Goal: Task Accomplishment & Management: Use online tool/utility

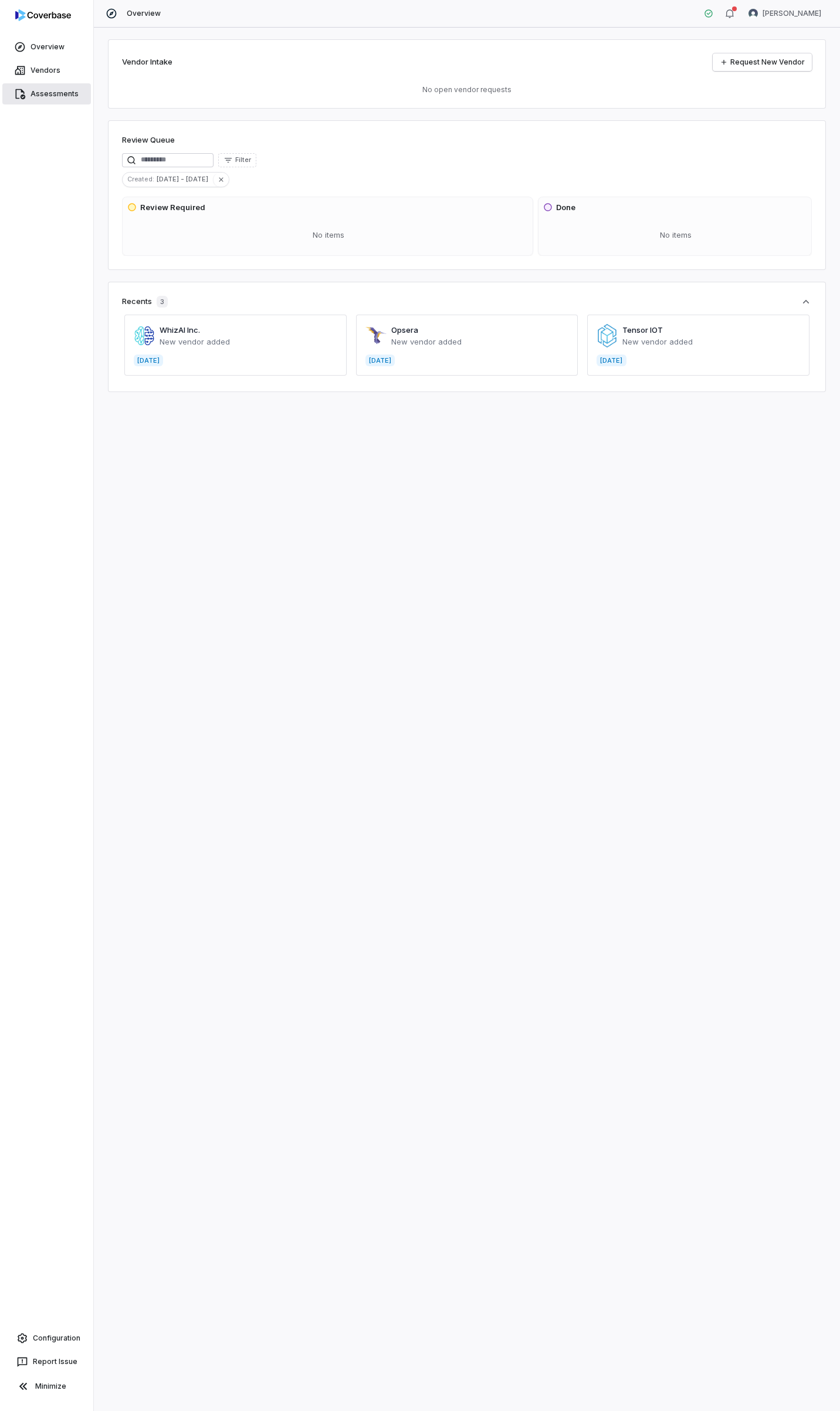
click at [37, 89] on link "Assessments" at bounding box center [47, 93] width 88 height 21
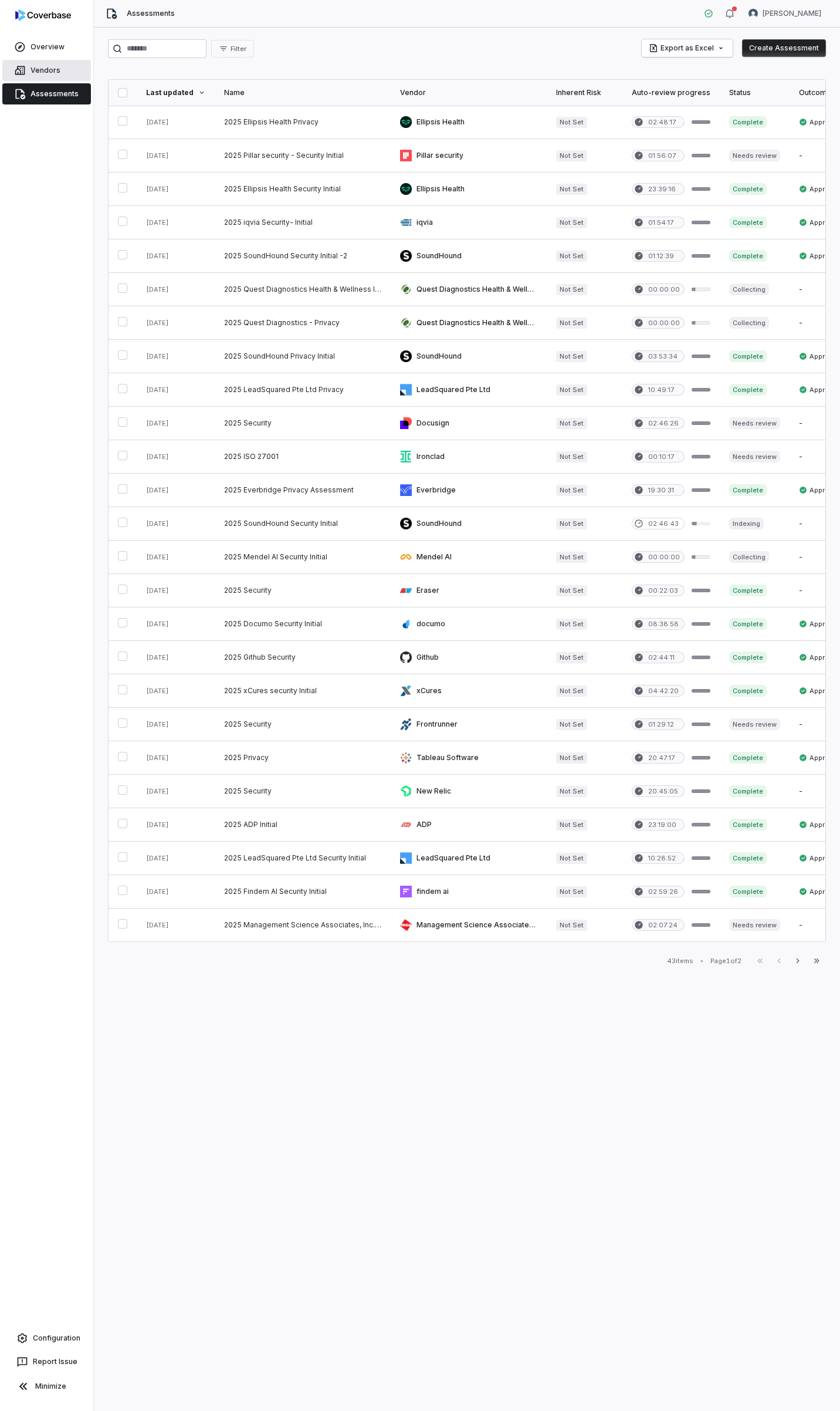
click at [37, 70] on link "Vendors" at bounding box center [47, 70] width 88 height 21
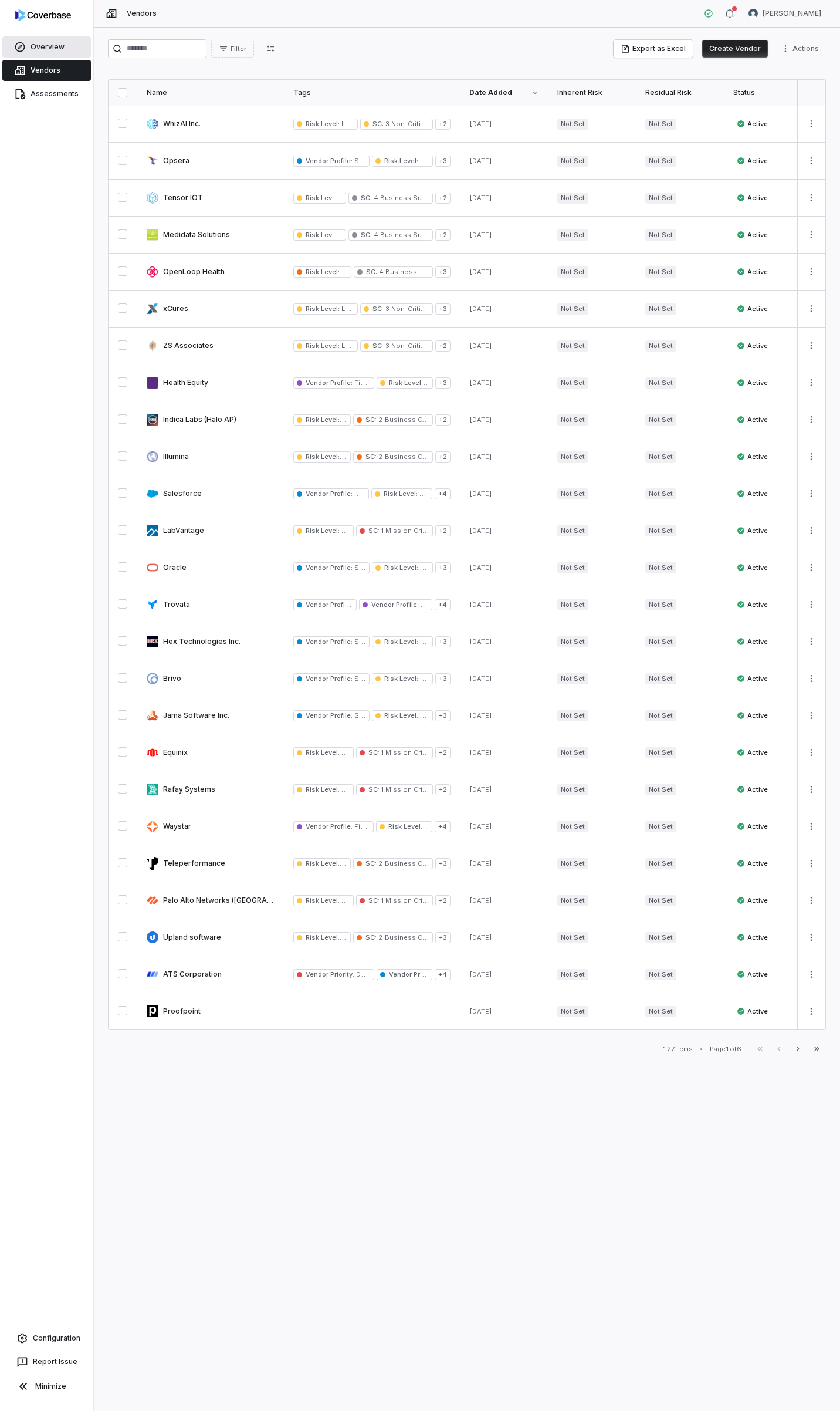
click at [40, 45] on link "Overview" at bounding box center [47, 47] width 88 height 21
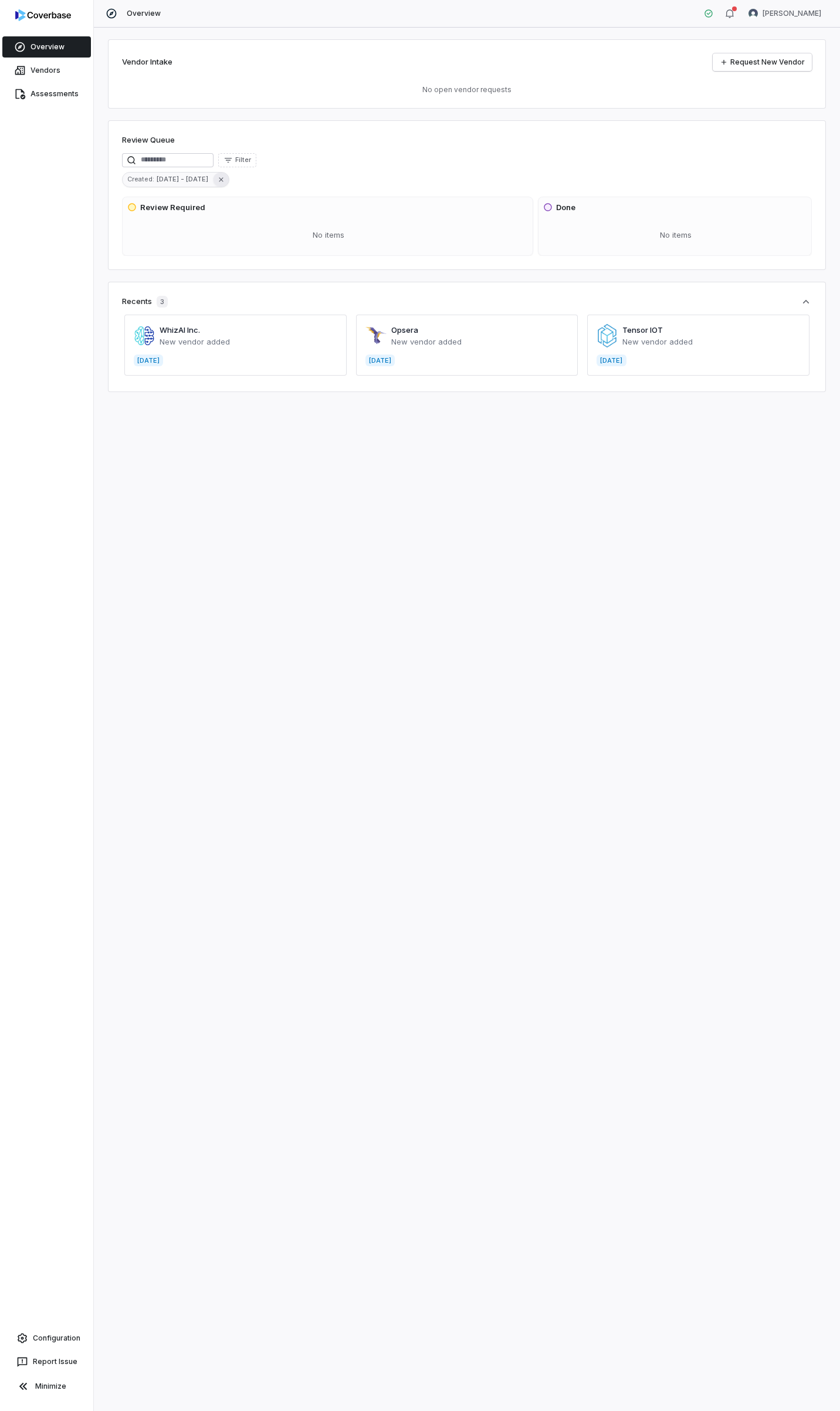
click at [217, 180] on icon "button" at bounding box center [221, 180] width 8 height 8
click at [251, 158] on span "Filter" at bounding box center [243, 160] width 16 height 9
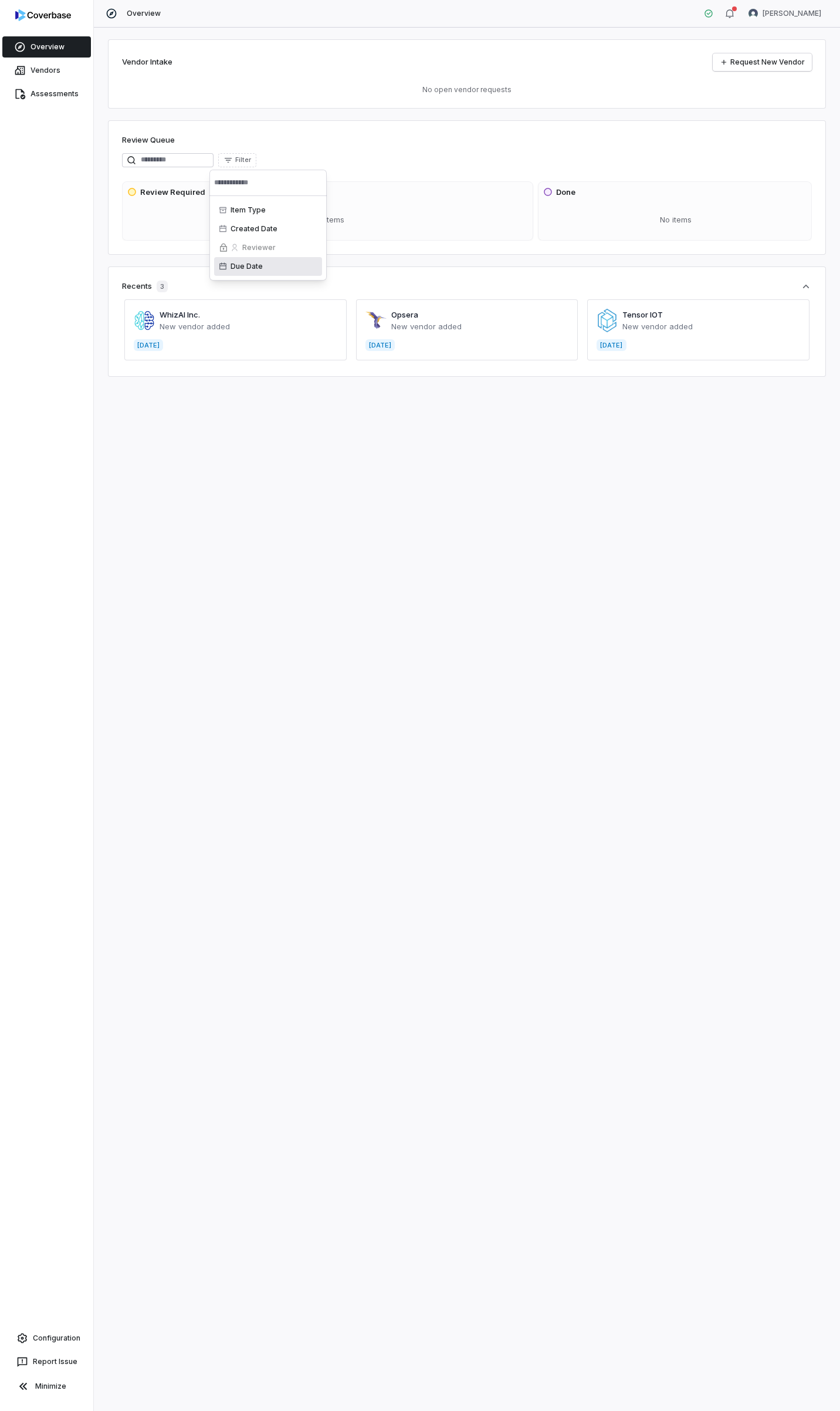
click at [271, 260] on div "Due Date" at bounding box center [268, 266] width 108 height 19
click at [243, 243] on div "Due Date" at bounding box center [268, 240] width 108 height 19
click at [313, 151] on div "Review Queue Filter Review Required No items Done No items" at bounding box center [467, 187] width 718 height 134
click at [233, 156] on icon "button" at bounding box center [228, 160] width 9 height 9
click at [249, 267] on div "Due Date" at bounding box center [268, 266] width 108 height 19
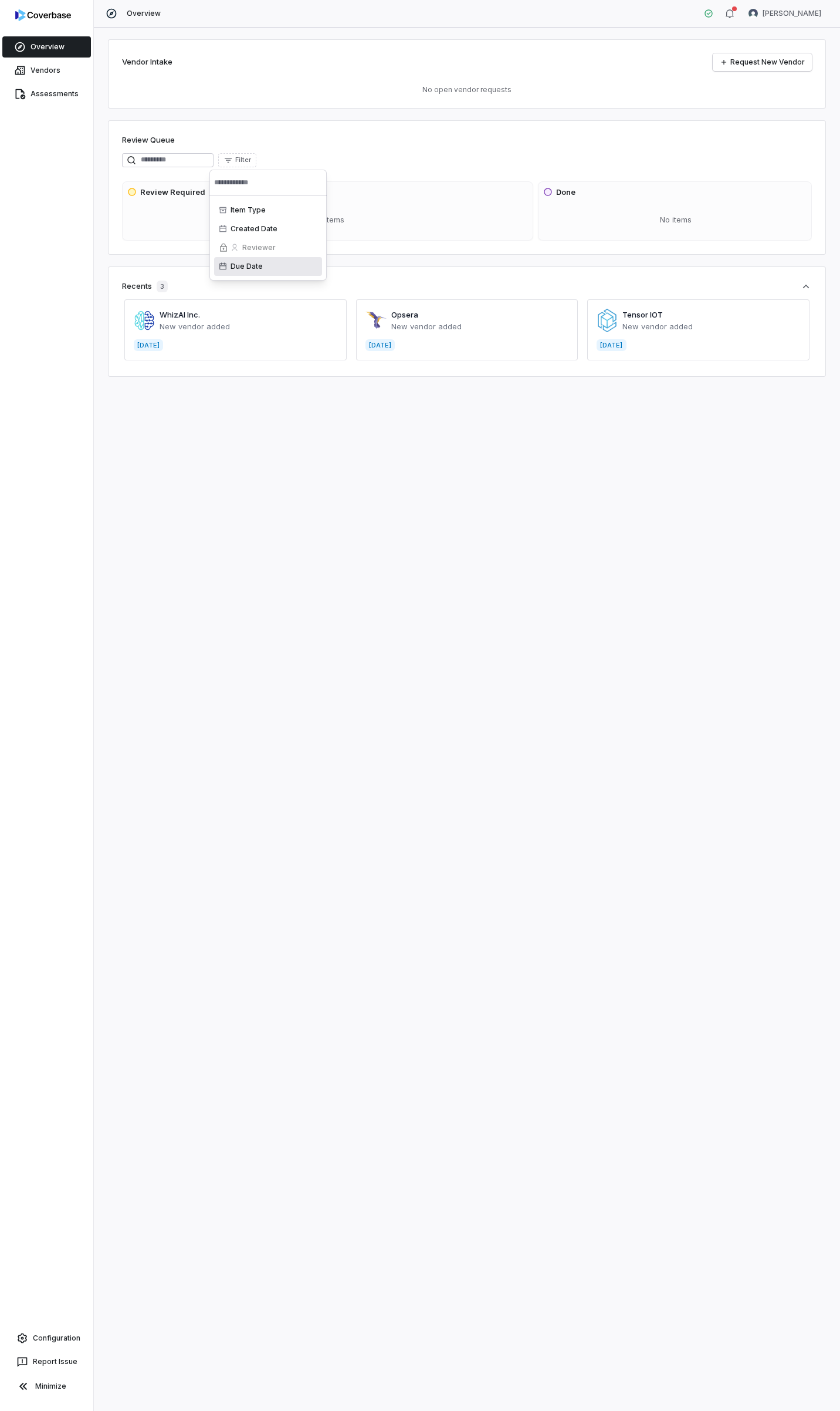
click at [343, 152] on div "Review Queue Filter Review Required No items Done No items" at bounding box center [467, 187] width 718 height 134
click at [233, 159] on icon "button" at bounding box center [228, 160] width 9 height 9
click at [255, 267] on div "Due Date" at bounding box center [268, 266] width 108 height 19
click at [183, 132] on div "Review Queue Filter Review Required No items Done No items" at bounding box center [467, 187] width 718 height 134
drag, startPoint x: 410, startPoint y: 134, endPoint x: 432, endPoint y: 137, distance: 22.2
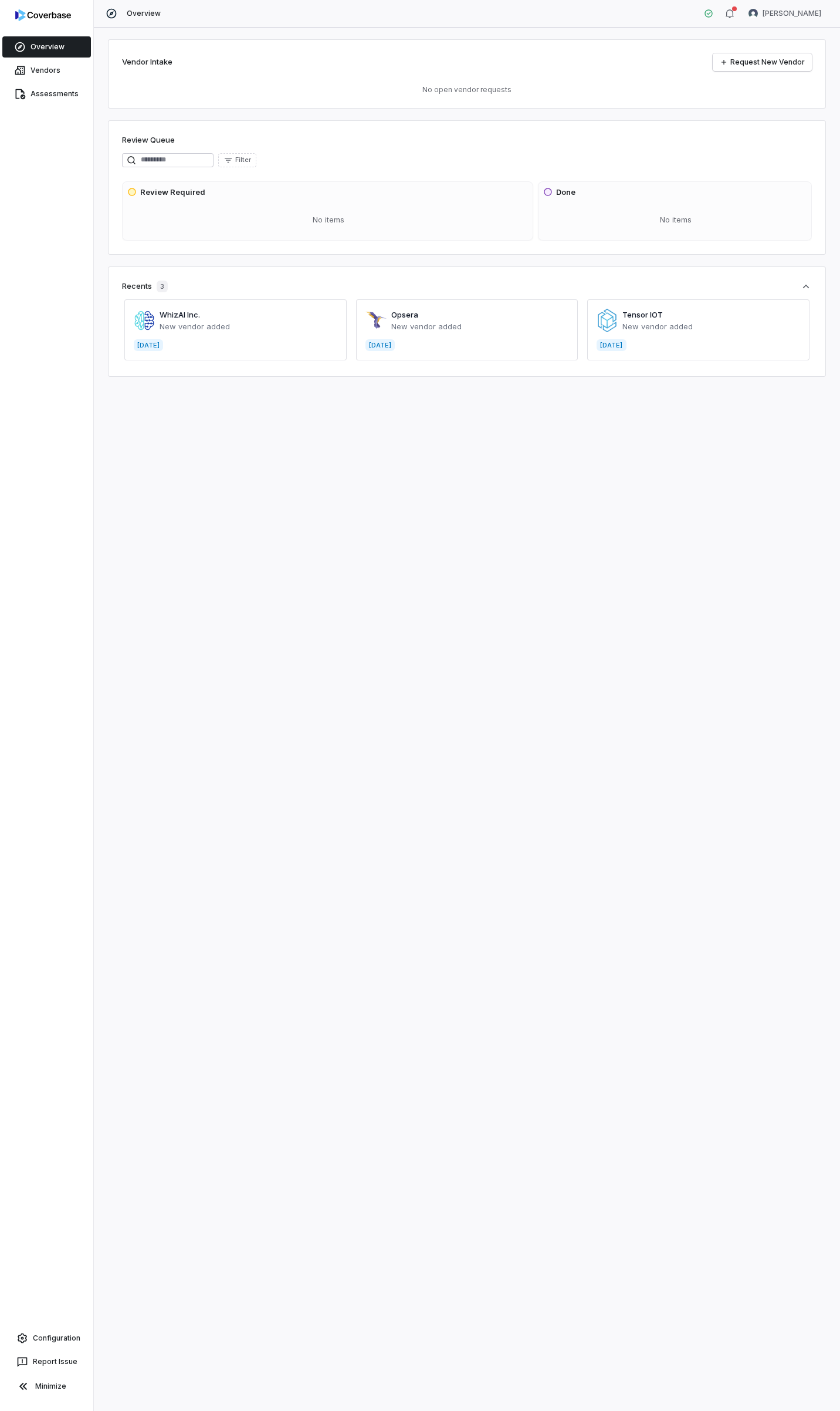
click at [410, 134] on div "Review Queue" at bounding box center [467, 141] width 690 height 14
drag, startPoint x: 604, startPoint y: 200, endPoint x: 559, endPoint y: 198, distance: 45.0
click at [604, 201] on div "Done No items" at bounding box center [674, 211] width 274 height 59
click at [507, 197] on span "Review Required" at bounding box center [327, 192] width 400 height 12
click at [416, 215] on div "No items" at bounding box center [329, 220] width 403 height 31
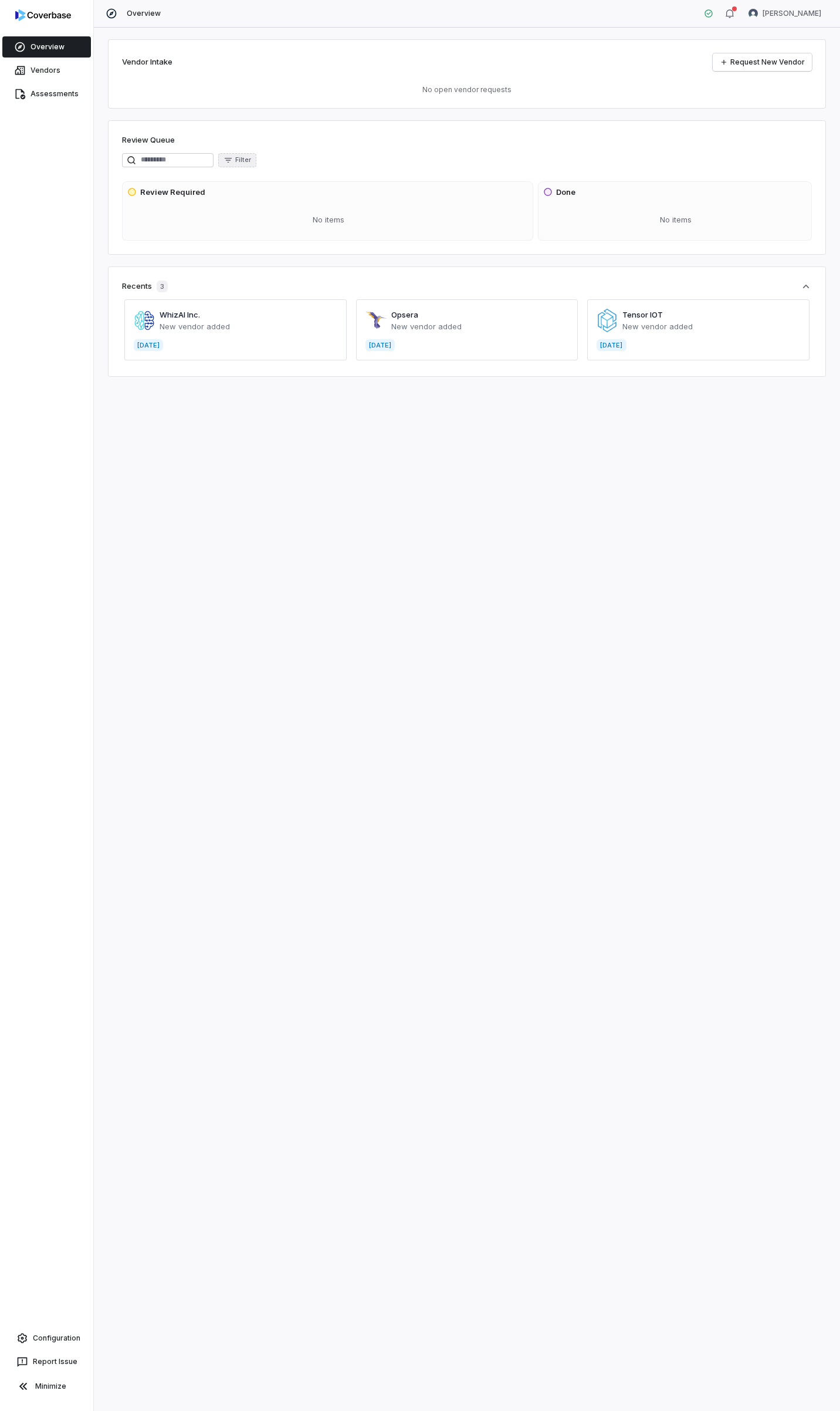
click at [251, 158] on span "Filter" at bounding box center [243, 160] width 16 height 9
click at [241, 267] on div "Due Date" at bounding box center [268, 266] width 108 height 19
click at [231, 186] on div "Item Type" at bounding box center [268, 183] width 108 height 19
click at [250, 229] on div "Task" at bounding box center [268, 229] width 108 height 19
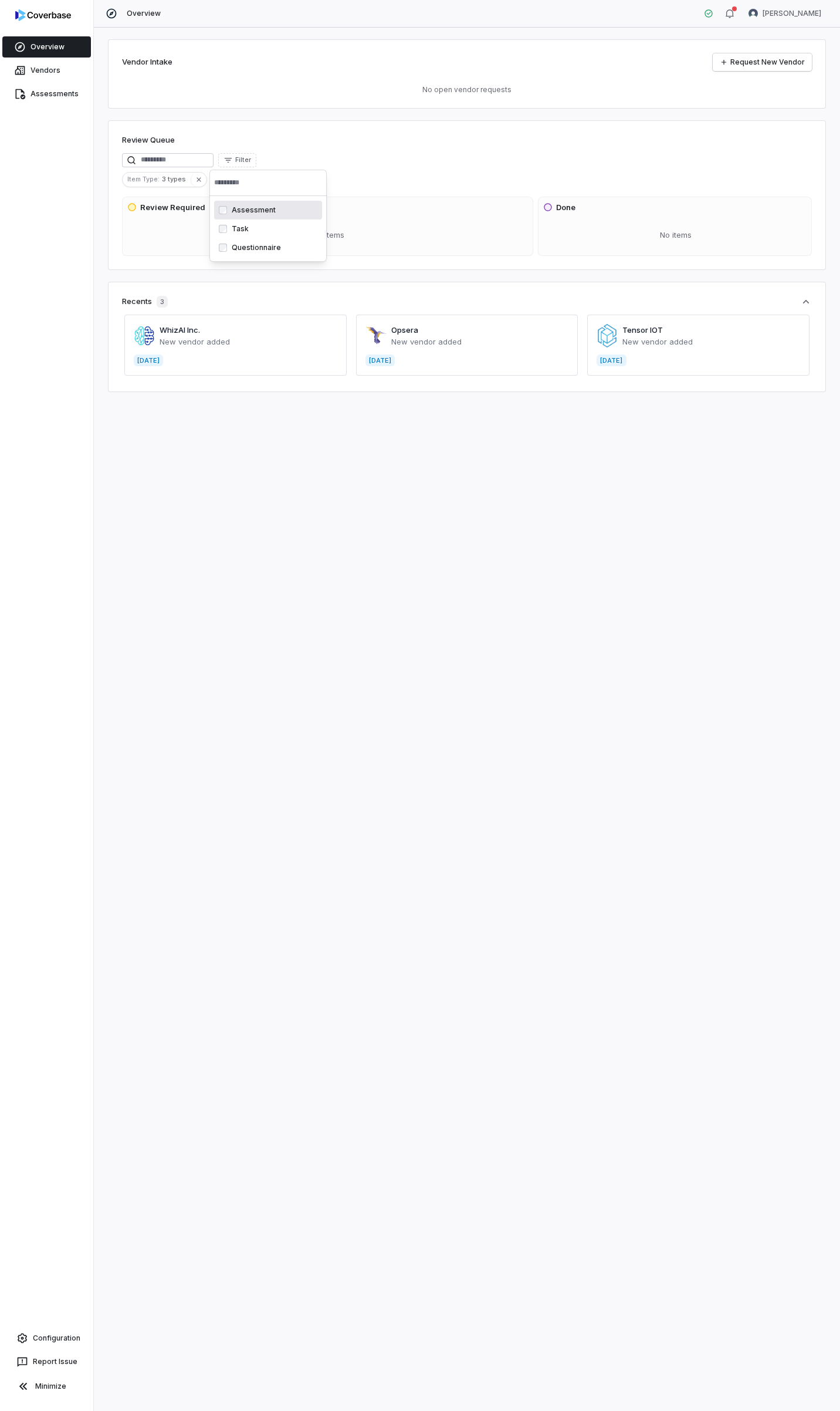
click at [348, 145] on div "Review Queue" at bounding box center [467, 141] width 690 height 14
click at [233, 159] on icon "button" at bounding box center [228, 160] width 9 height 9
click at [362, 162] on div "Filter" at bounding box center [467, 160] width 690 height 14
click at [198, 180] on icon "button" at bounding box center [198, 179] width 4 height 4
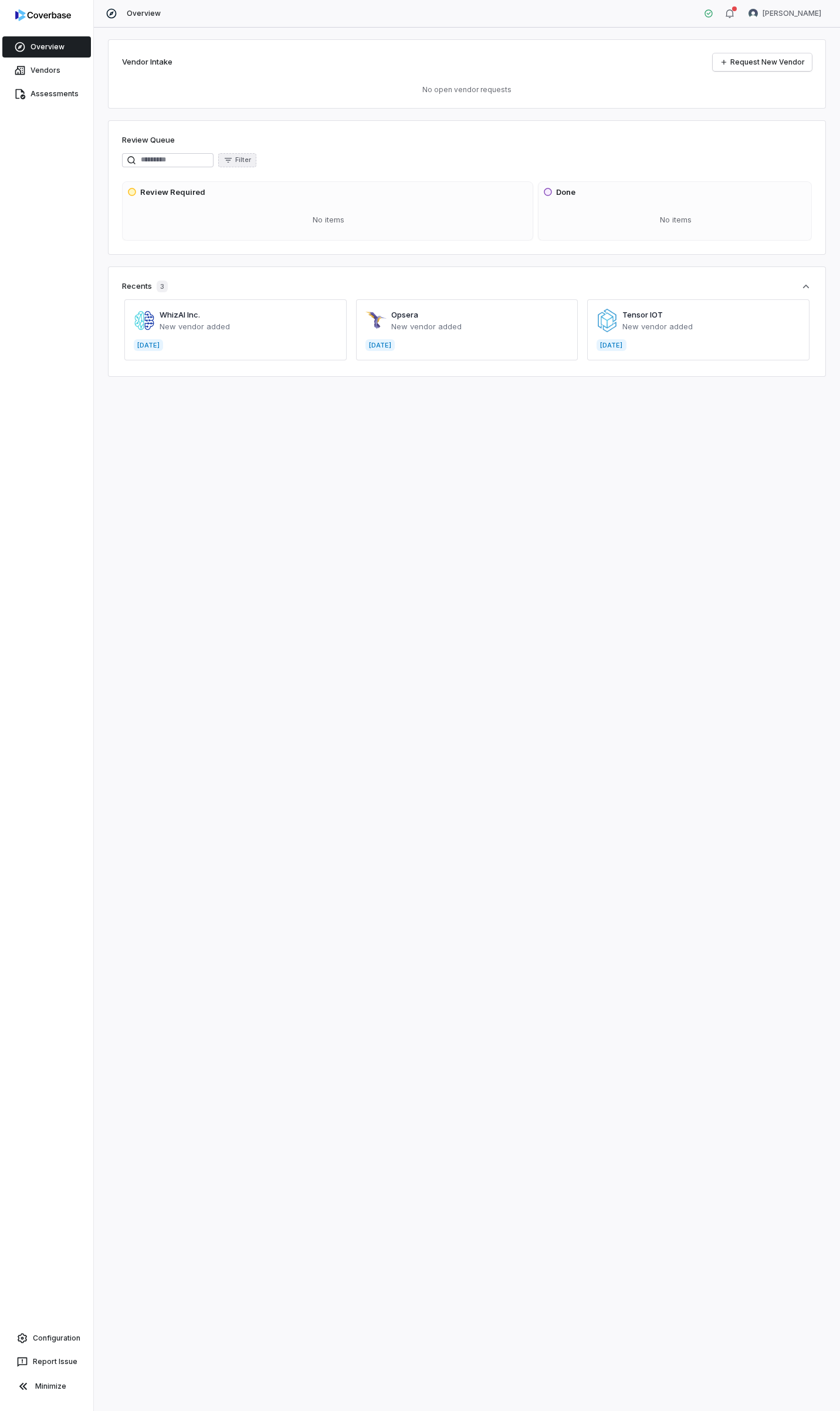
click at [251, 158] on span "Filter" at bounding box center [243, 160] width 16 height 9
click at [247, 262] on div "Due Date" at bounding box center [268, 266] width 108 height 19
click at [337, 114] on div "Vendor Intake Request New Vendor No open vendor requests Review Queue Filter Re…" at bounding box center [467, 718] width 747 height 1383
click at [188, 161] on input at bounding box center [168, 160] width 92 height 14
type input "********"
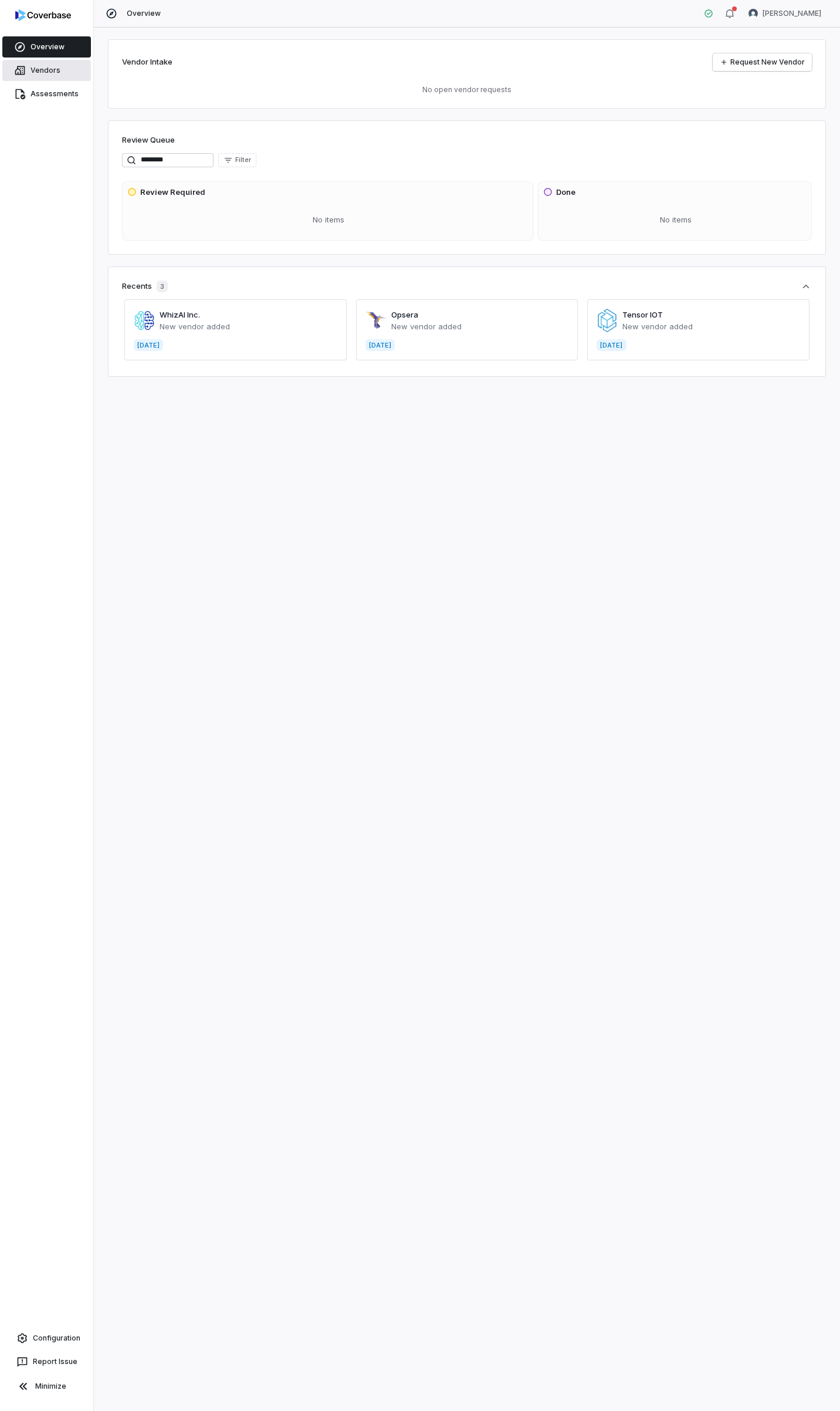
click at [29, 72] on link "Vendors" at bounding box center [47, 70] width 88 height 21
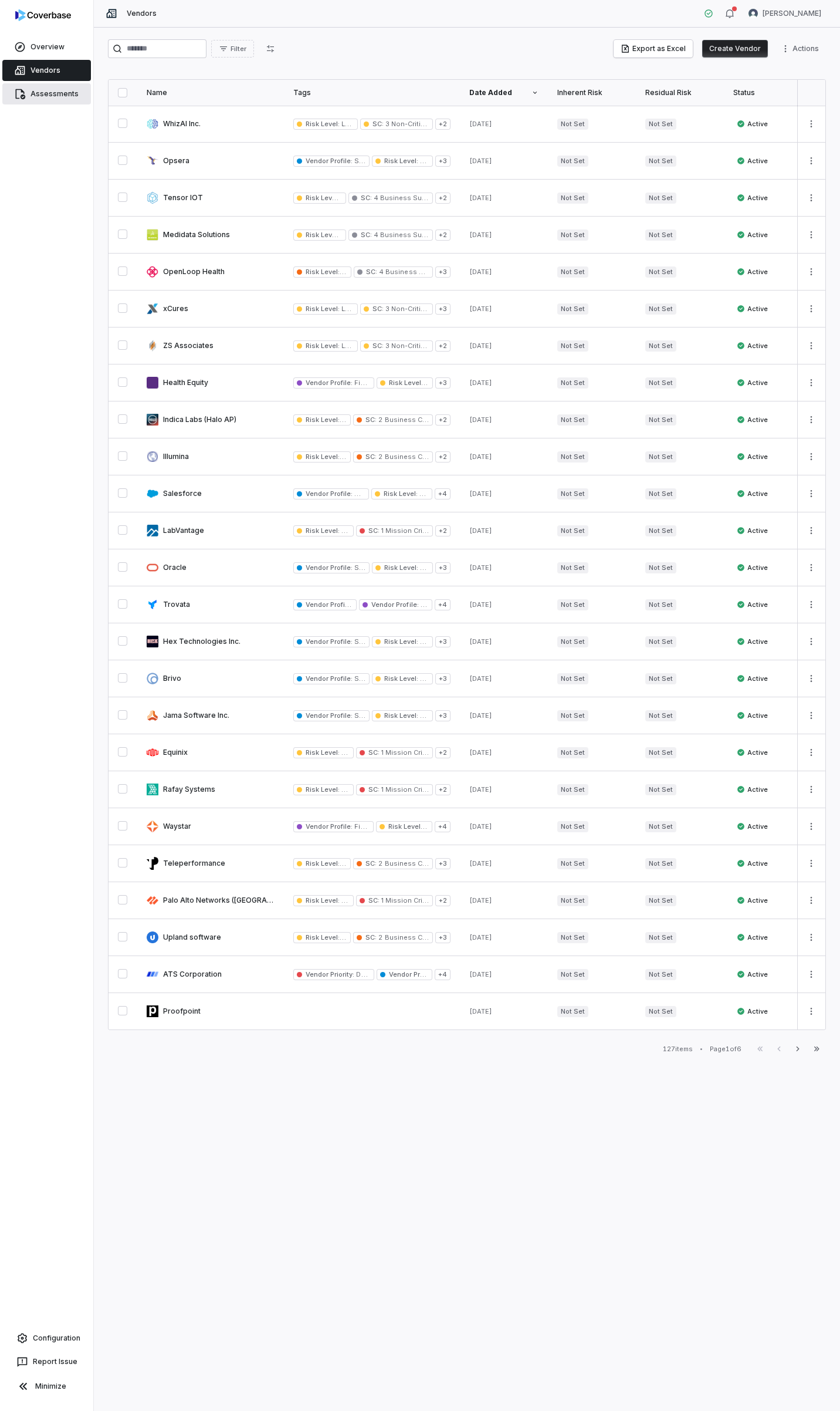
click at [41, 92] on link "Assessments" at bounding box center [47, 93] width 88 height 21
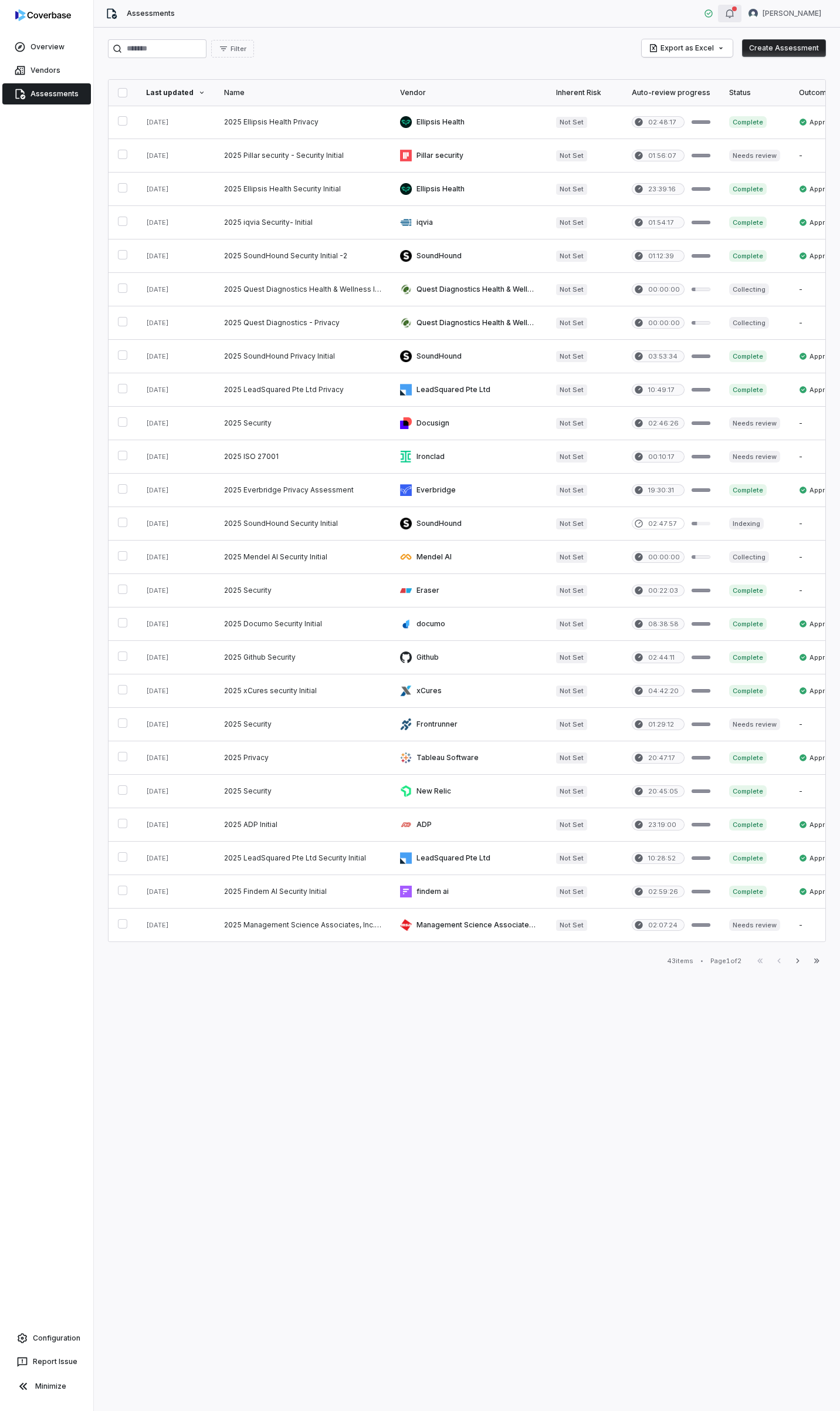
click at [735, 12] on icon "button" at bounding box center [729, 13] width 9 height 9
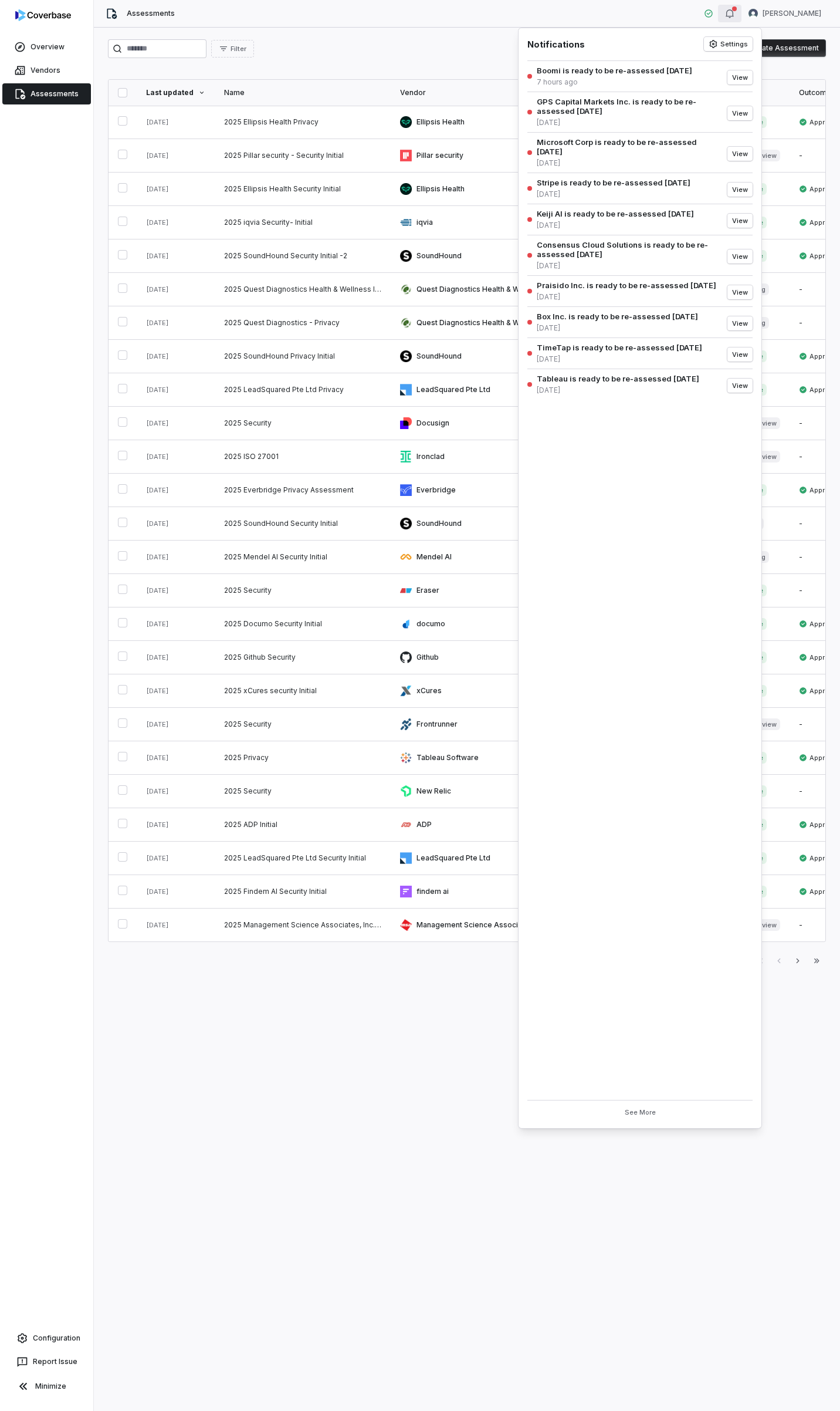
click at [229, 1228] on div "Filter Export as Excel Create Assessment Last updated Name Vendor Inherent Risk…" at bounding box center [467, 718] width 747 height 1383
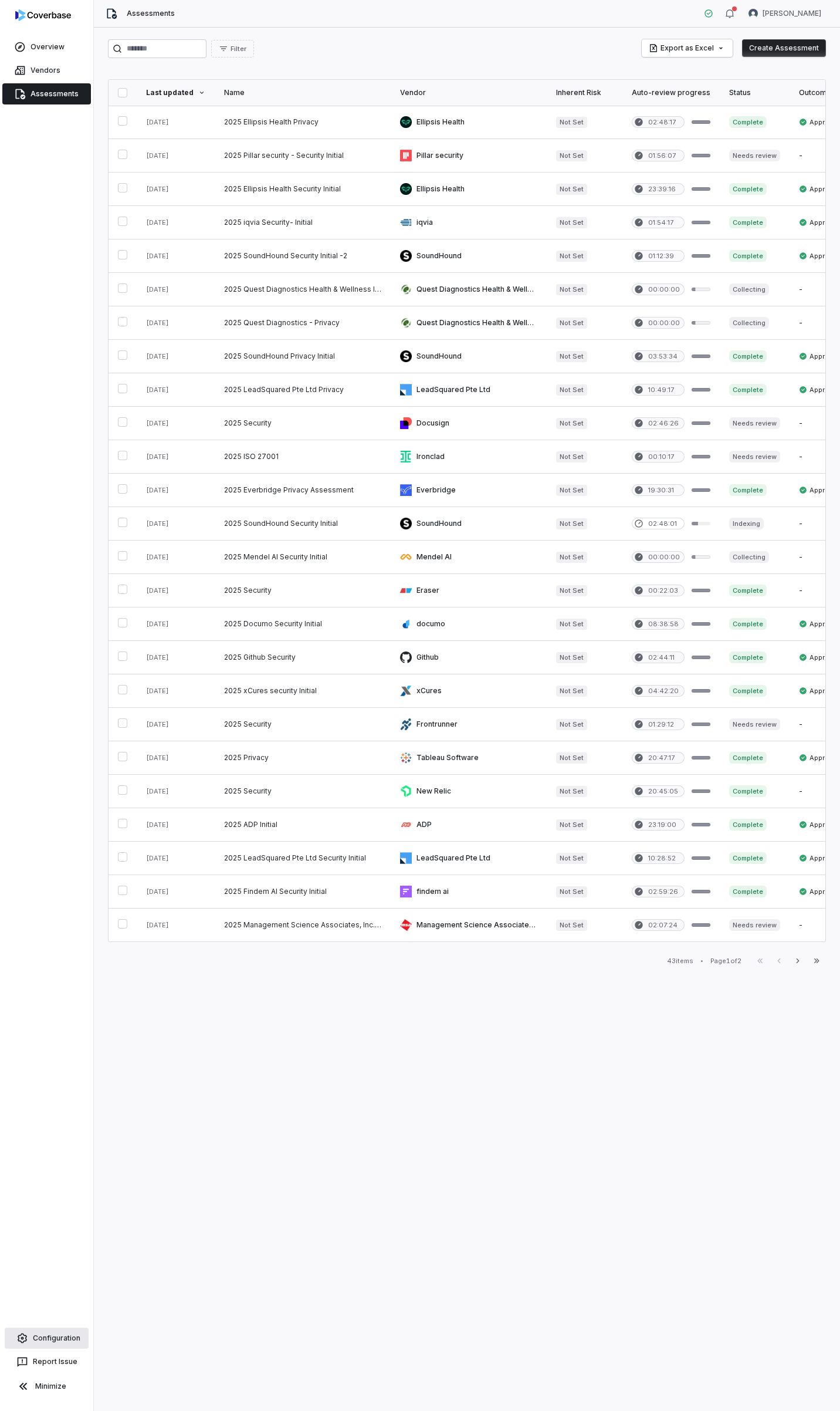
click at [61, 1339] on link "Configuration" at bounding box center [47, 1337] width 84 height 21
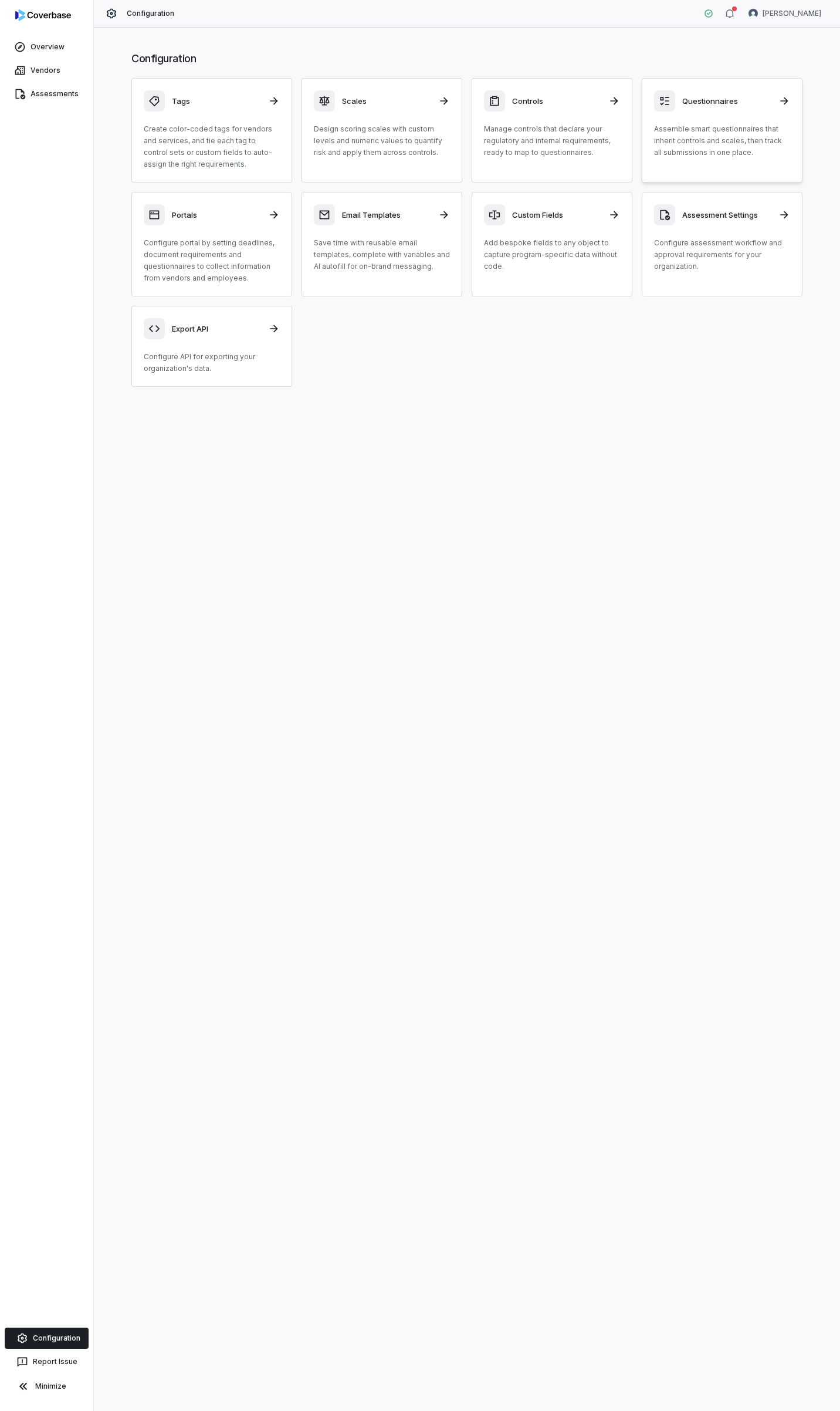
click at [718, 152] on p "Assemble smart questionnaires that inherit controls and scales, then track all …" at bounding box center [723, 141] width 137 height 35
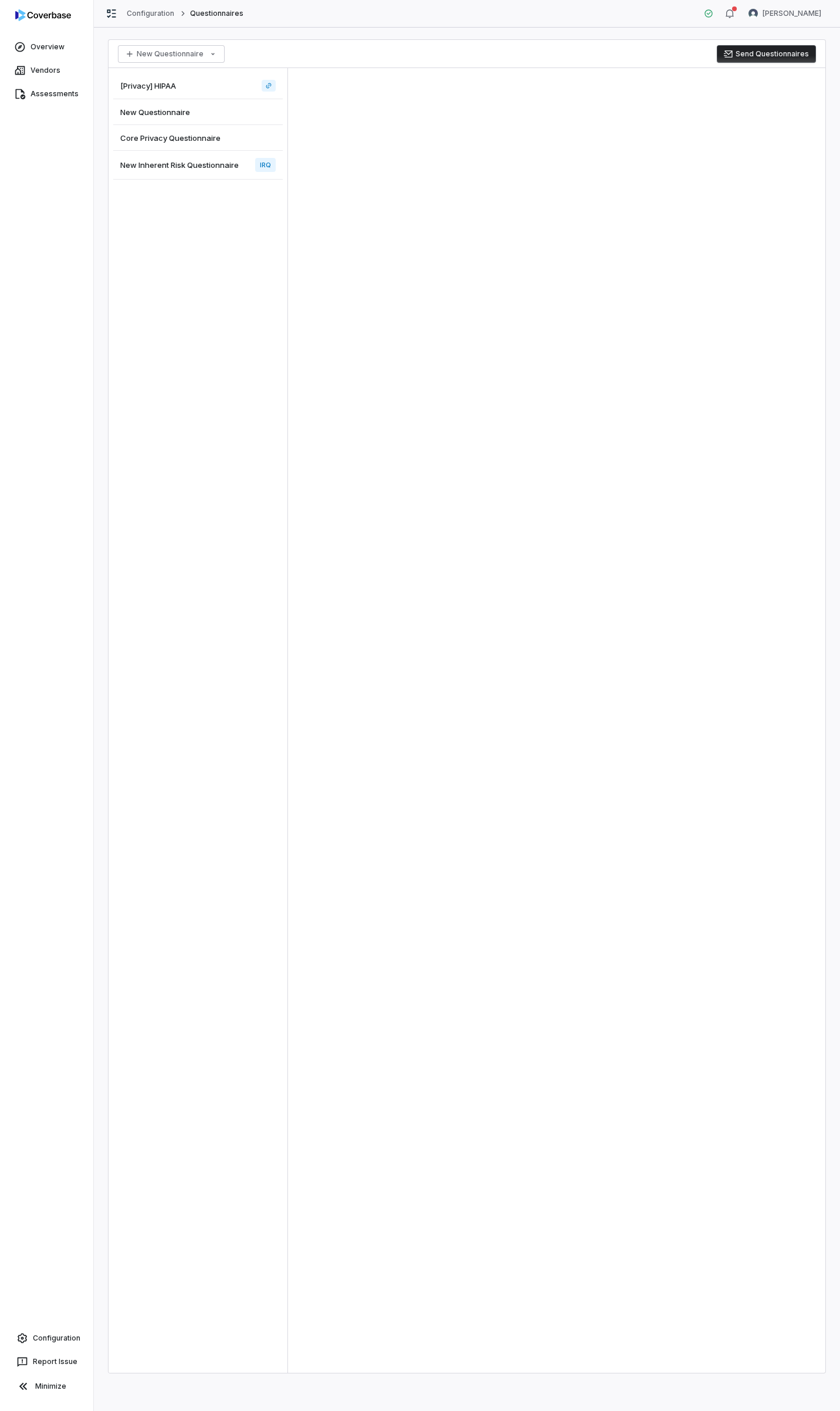
click at [159, 104] on div "New Questionnaire" at bounding box center [198, 112] width 170 height 26
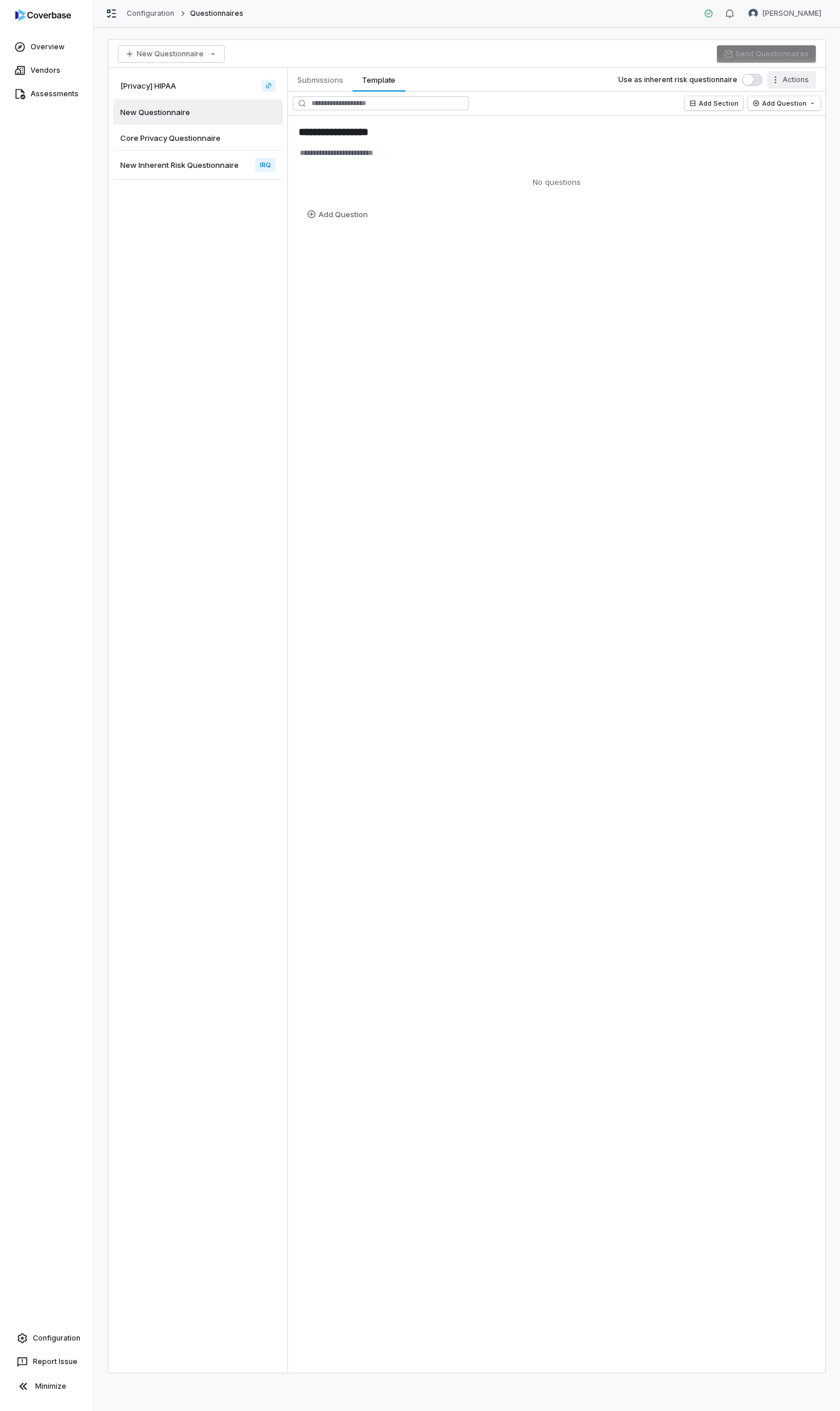
click at [776, 79] on html "**********" at bounding box center [420, 705] width 840 height 1411
click at [753, 160] on div "Delete Template" at bounding box center [757, 161] width 109 height 19
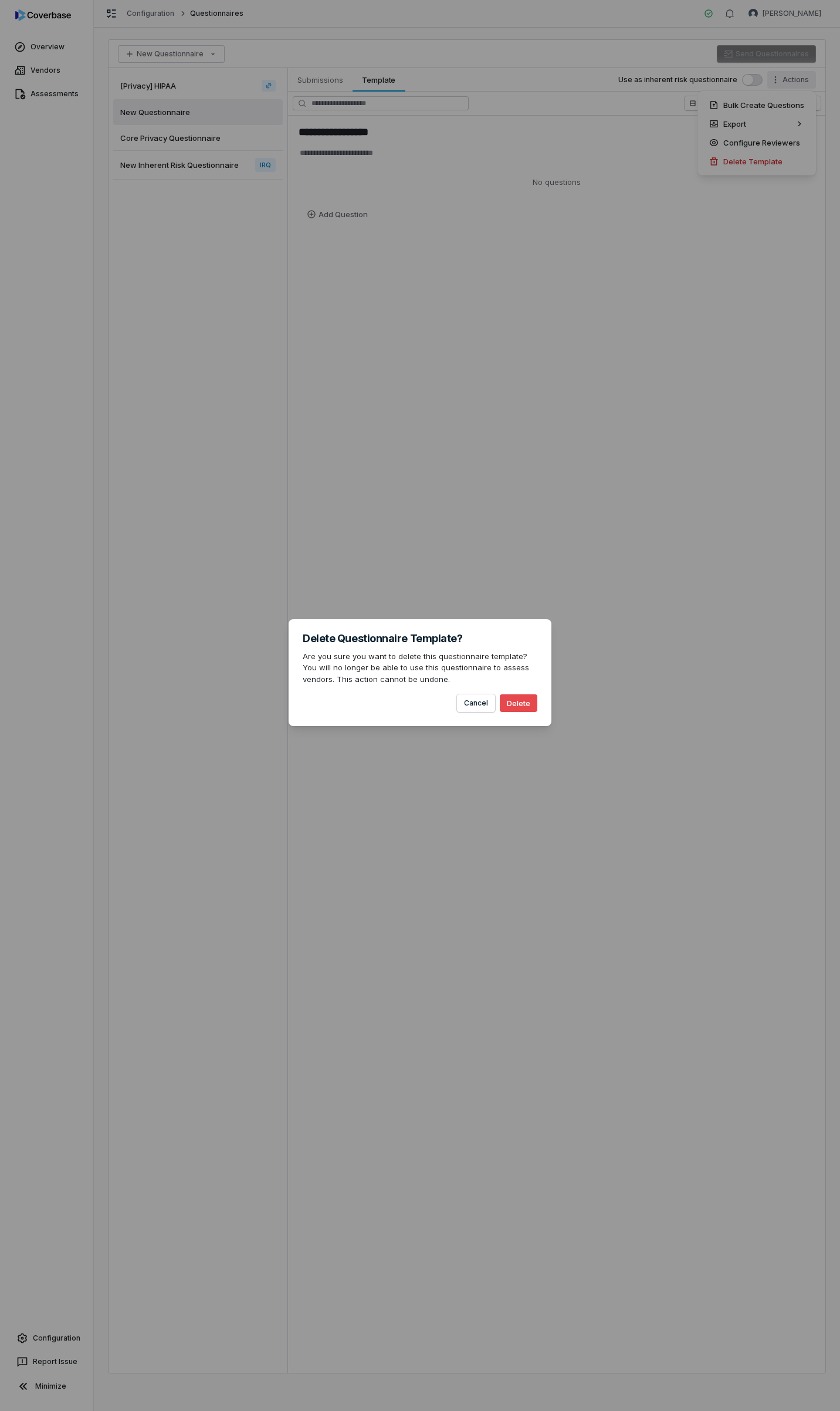
click at [520, 707] on button "Delete" at bounding box center [519, 703] width 37 height 17
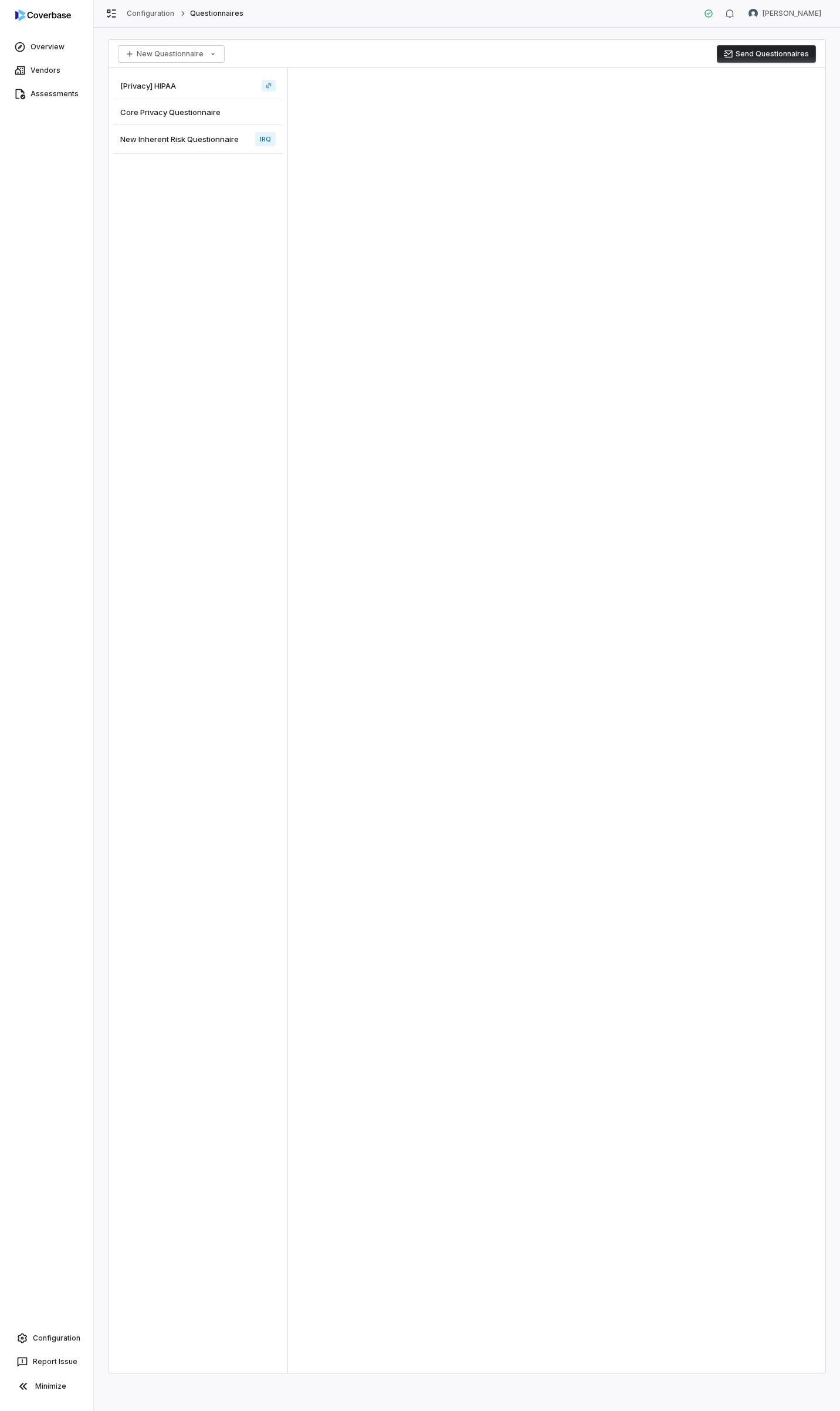
click at [156, 114] on span "Core Privacy Questionnaire" at bounding box center [171, 112] width 101 height 11
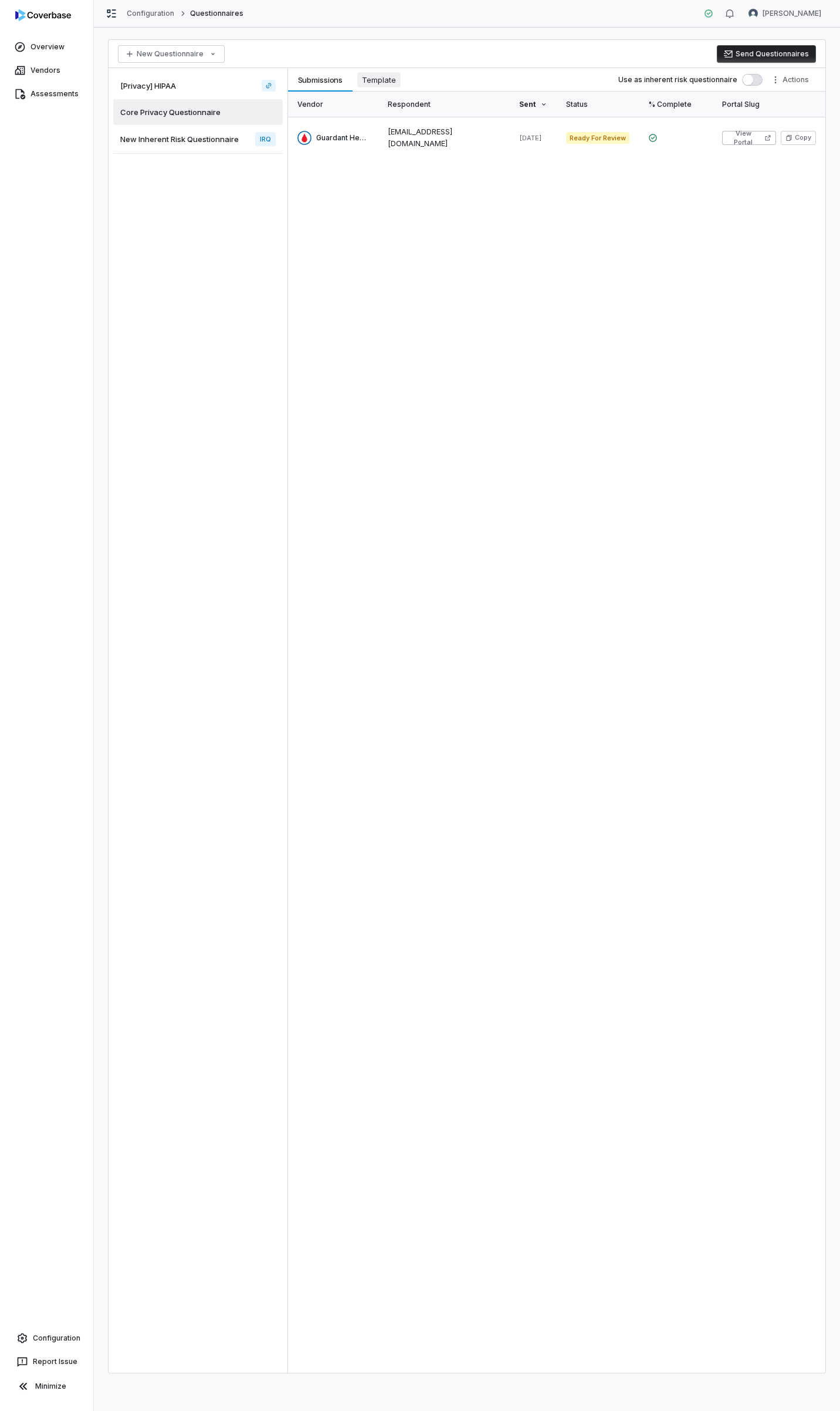
click at [393, 85] on span "Template" at bounding box center [379, 80] width 43 height 15
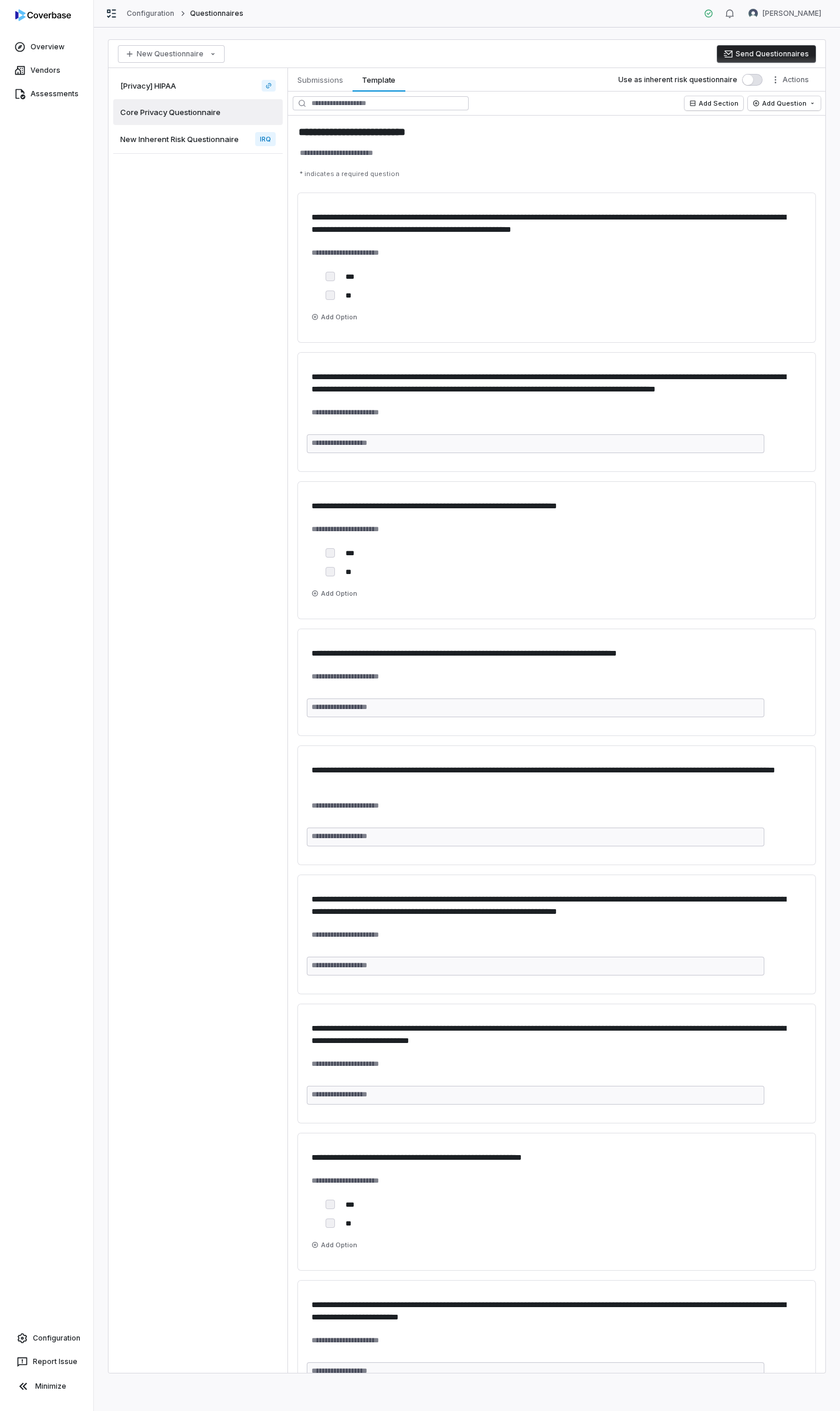
click at [191, 131] on div "New Inherent Risk Questionnaire IRQ" at bounding box center [198, 139] width 170 height 29
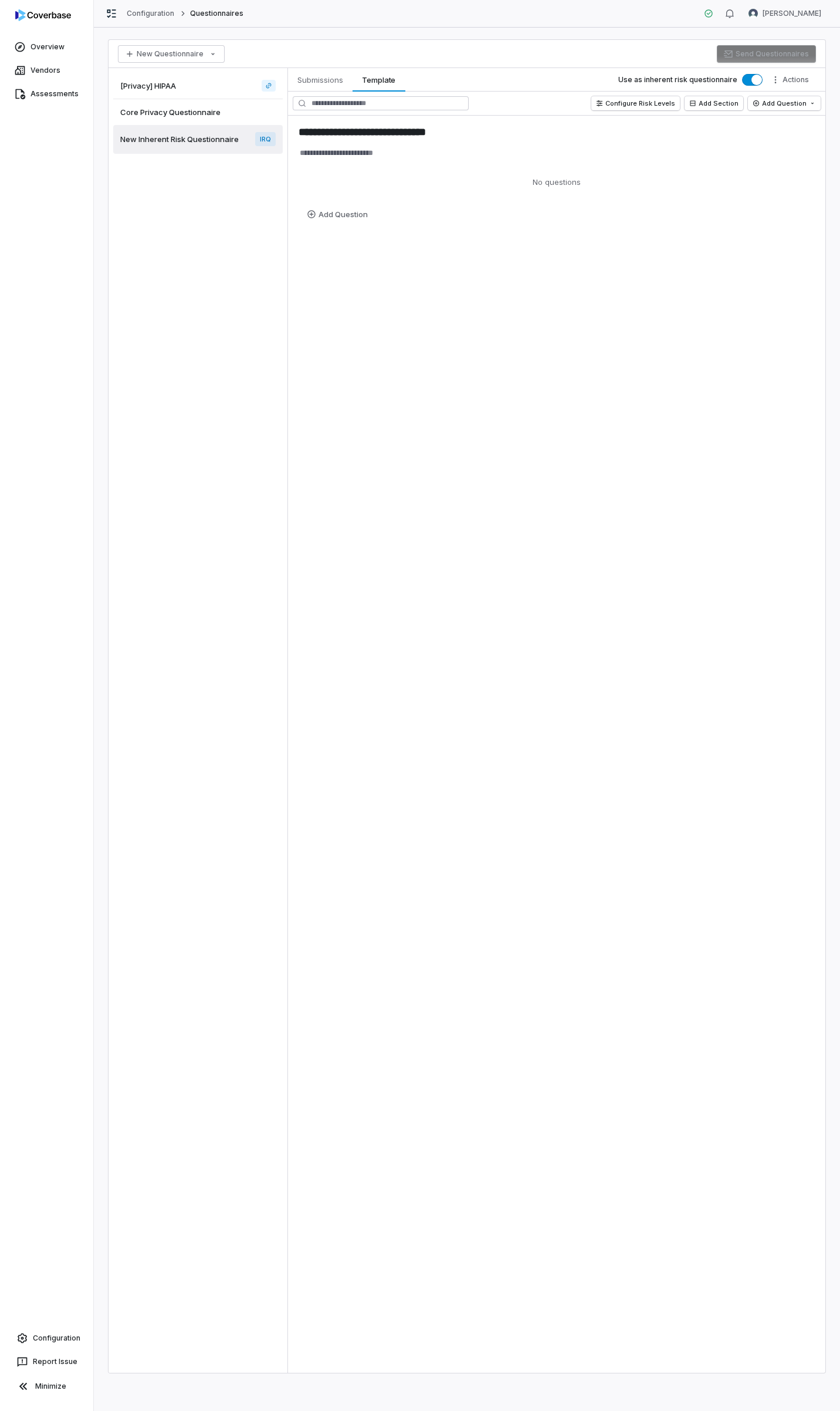
click at [157, 87] on span "[Privacy] HIPAA" at bounding box center [148, 86] width 56 height 11
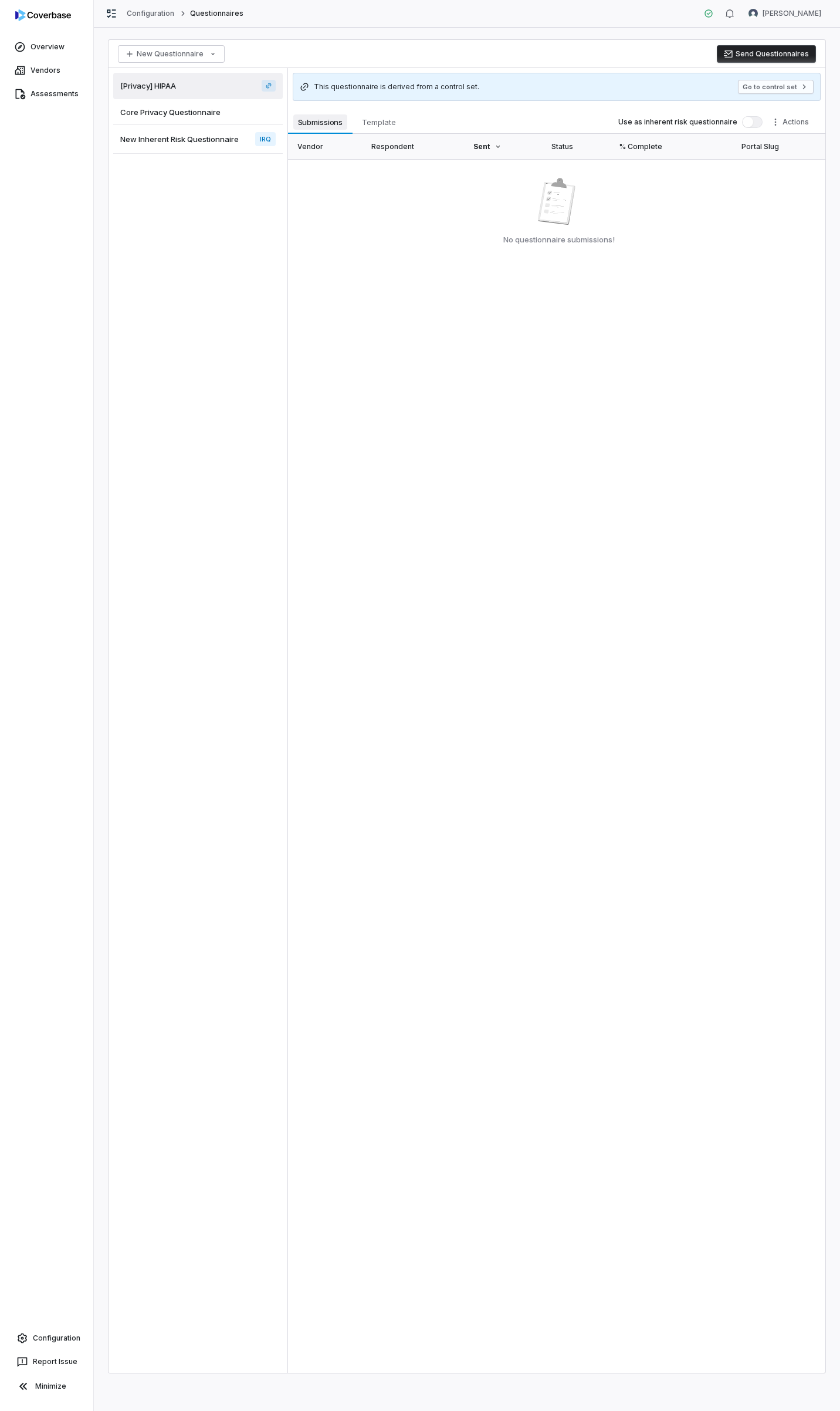
click at [318, 117] on span "Submissions" at bounding box center [321, 122] width 55 height 15
click at [373, 118] on span "Template" at bounding box center [379, 122] width 43 height 15
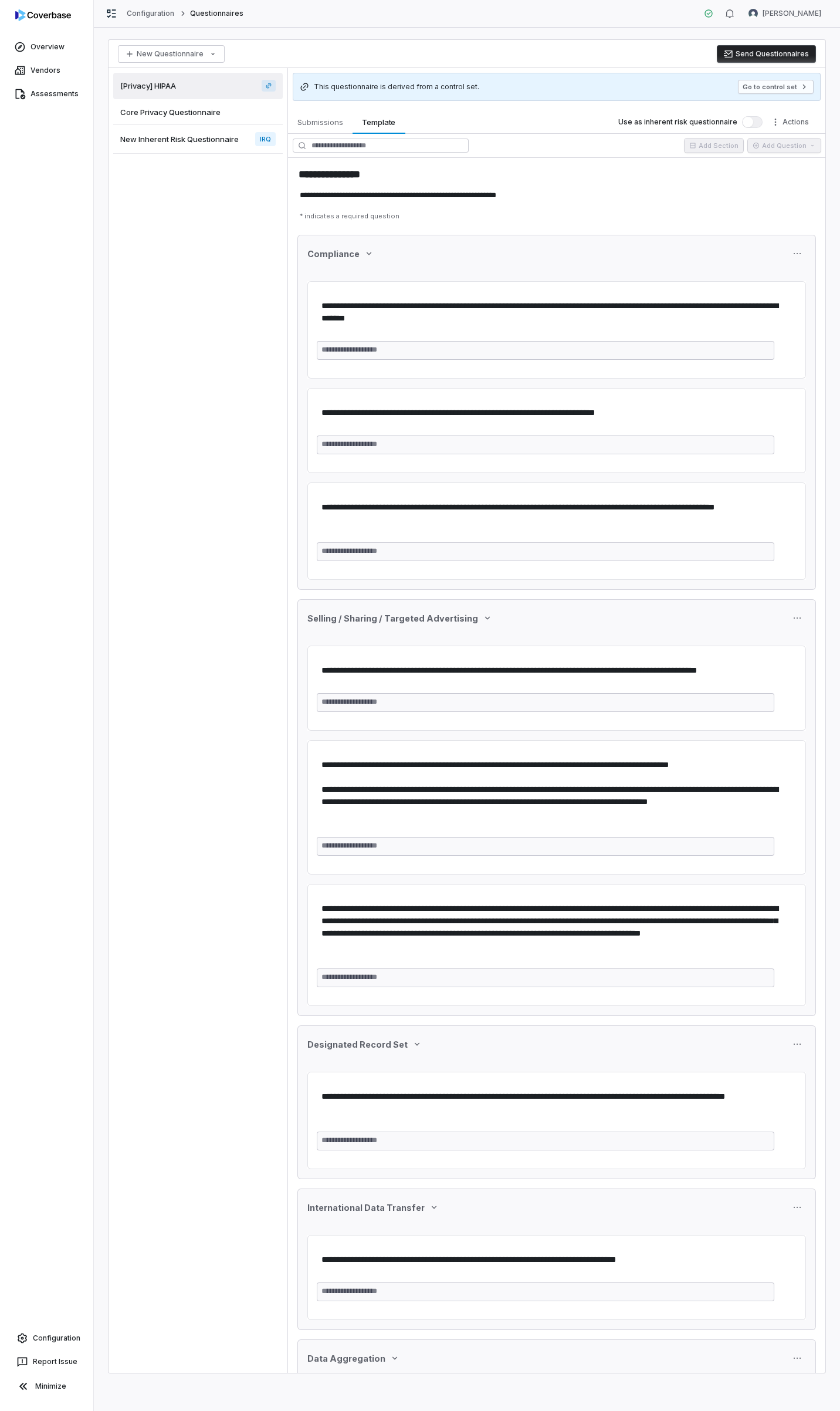
click at [154, 134] on span "New Inherent Risk Questionnaire" at bounding box center [180, 139] width 118 height 11
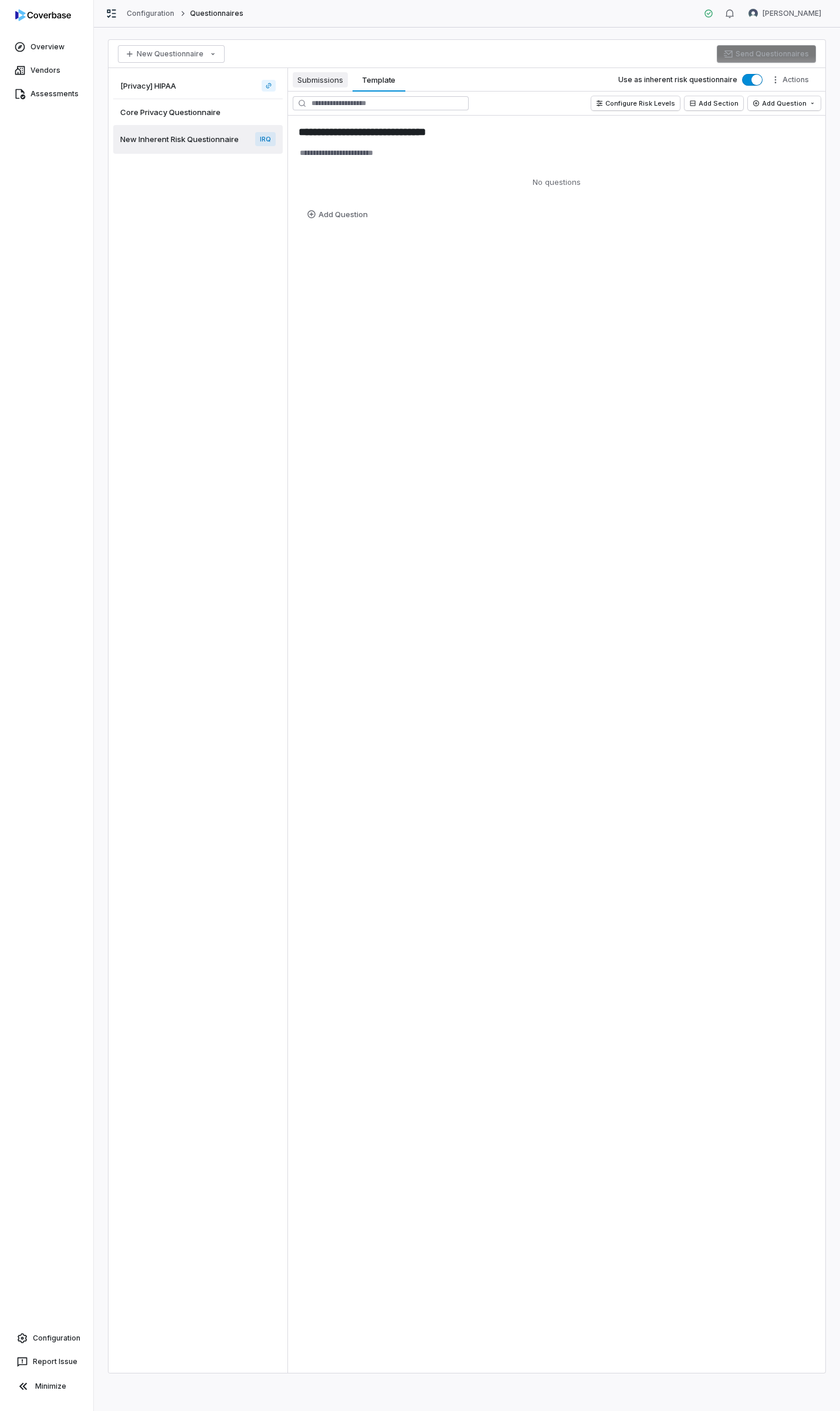
click at [322, 78] on span "Submissions" at bounding box center [321, 80] width 55 height 15
click at [376, 80] on span "Template" at bounding box center [379, 80] width 43 height 15
click at [317, 78] on span "Submissions" at bounding box center [321, 80] width 55 height 15
click at [371, 77] on span "Template" at bounding box center [379, 80] width 43 height 15
click at [196, 115] on span "Core Privacy Questionnaire" at bounding box center [171, 112] width 101 height 11
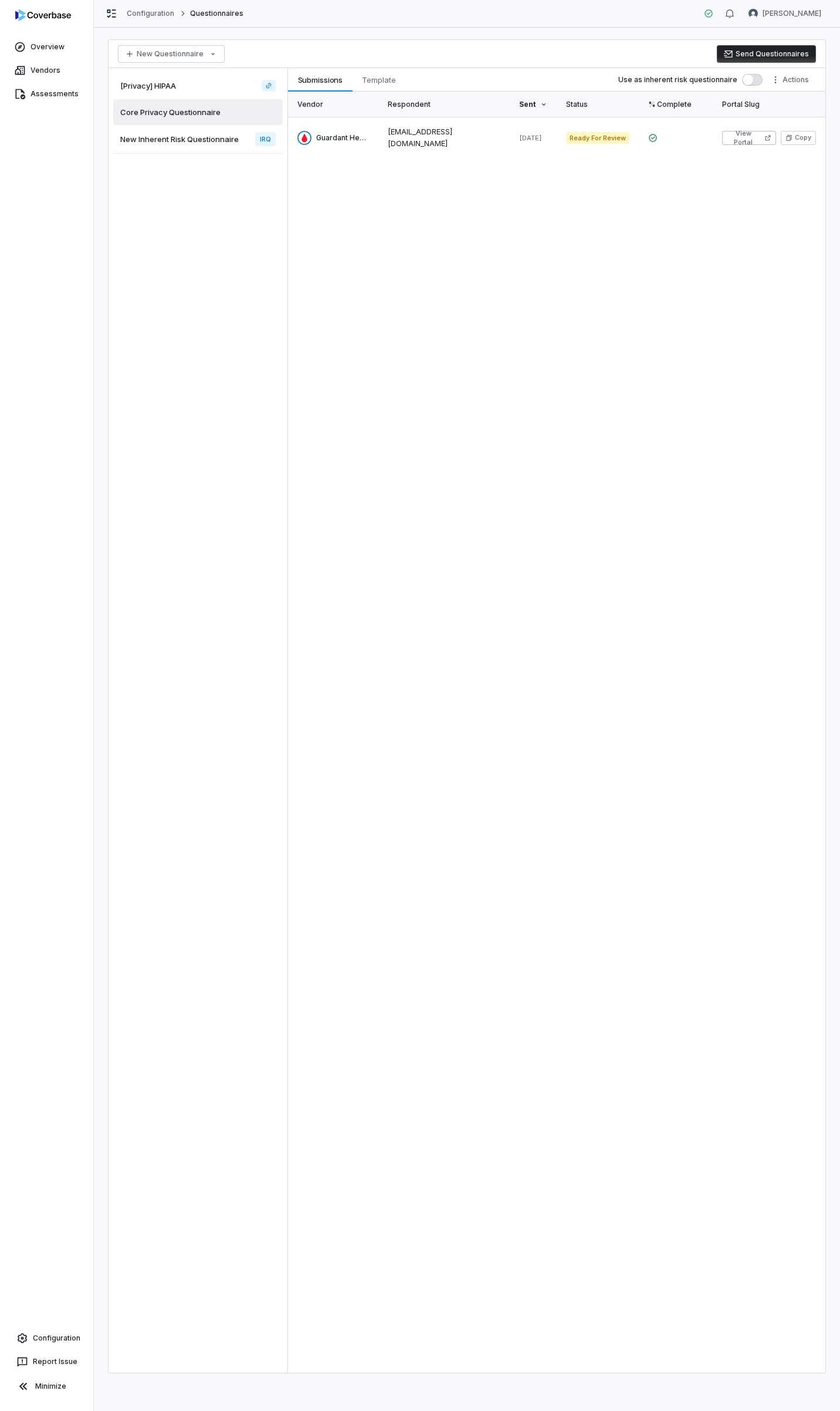
click at [171, 86] on span "[Privacy] HIPAA" at bounding box center [148, 86] width 56 height 11
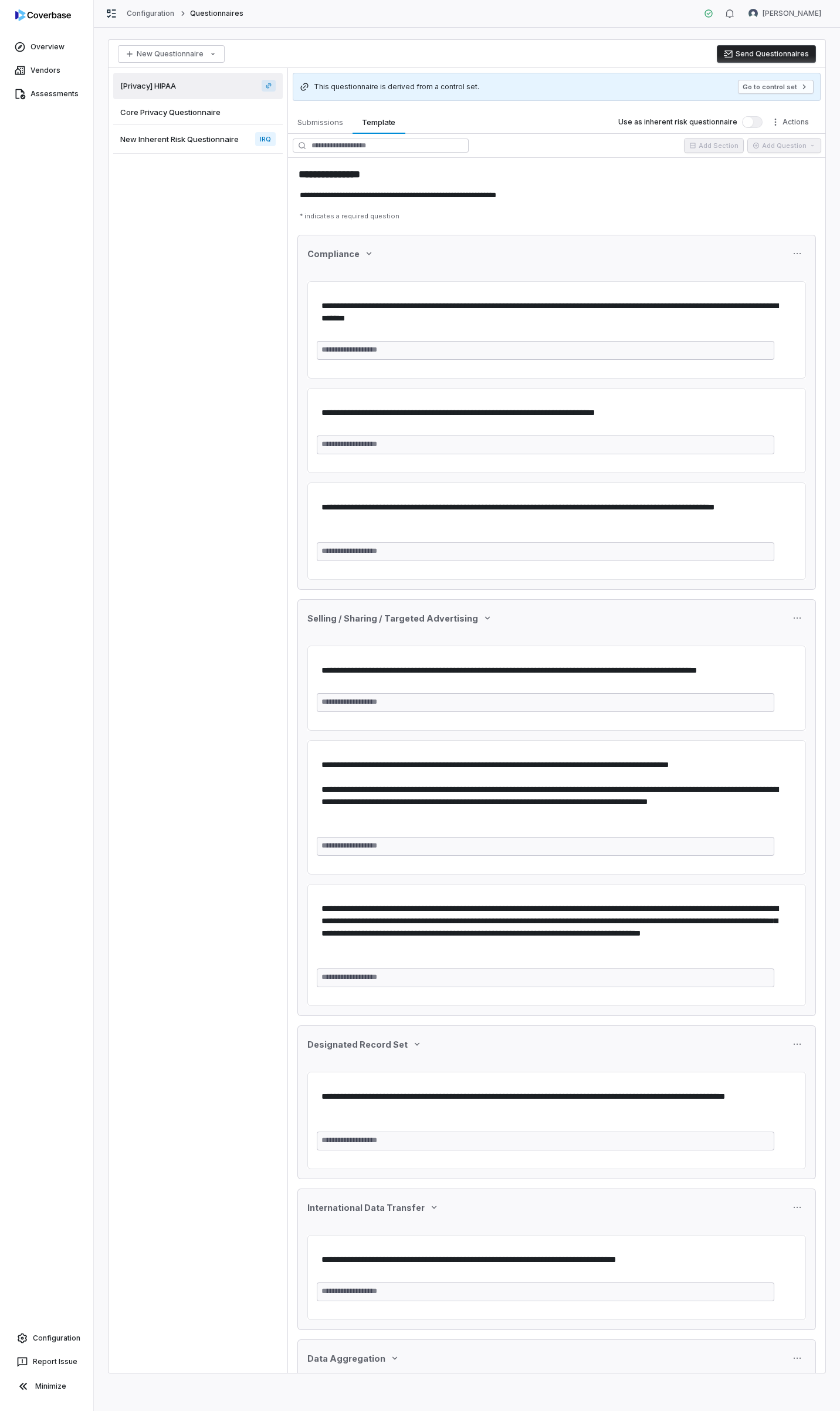
click at [166, 138] on span "New Inherent Risk Questionnaire" at bounding box center [180, 139] width 118 height 11
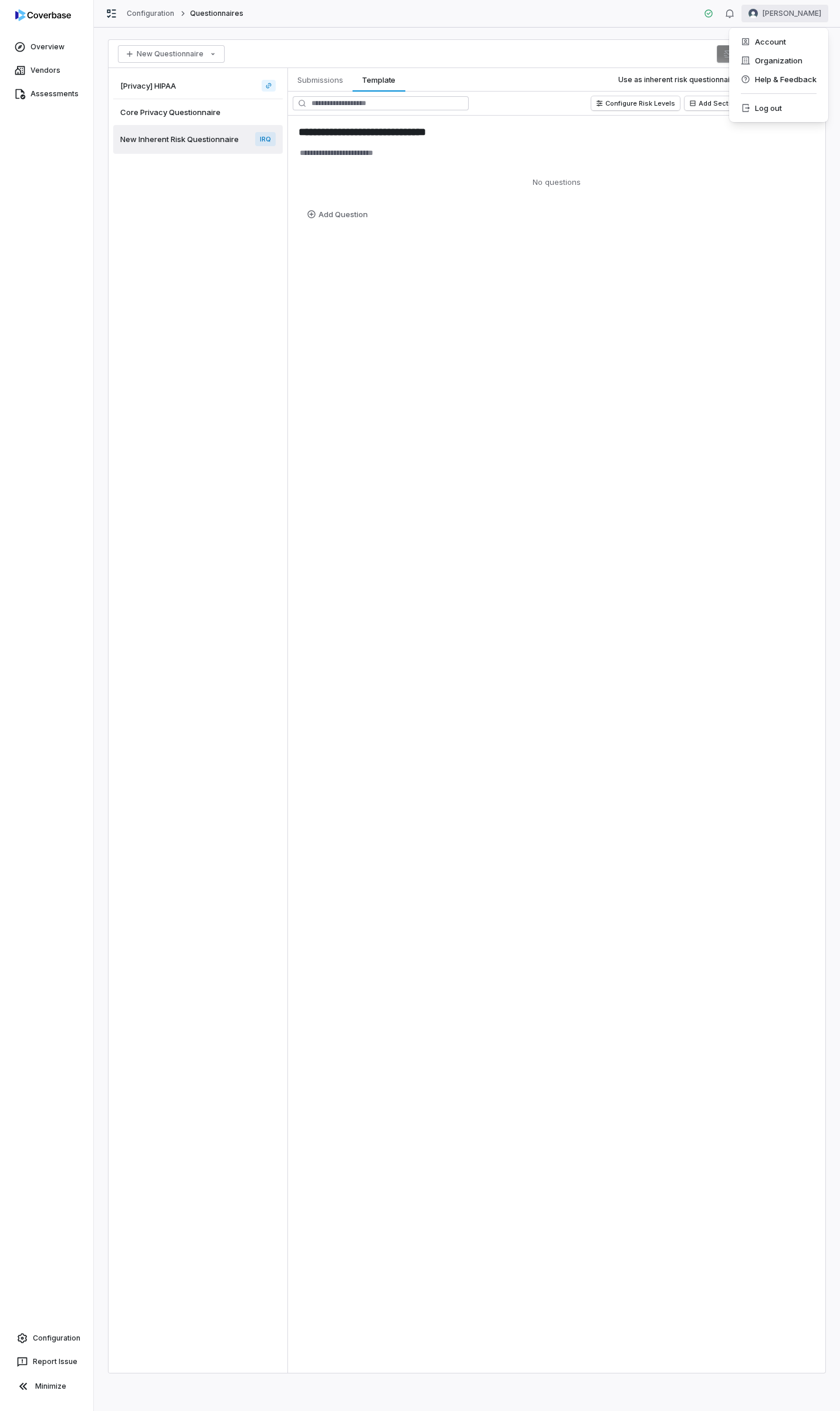
click at [773, 17] on html "**********" at bounding box center [420, 705] width 840 height 1411
click at [762, 42] on div "Account" at bounding box center [779, 42] width 90 height 19
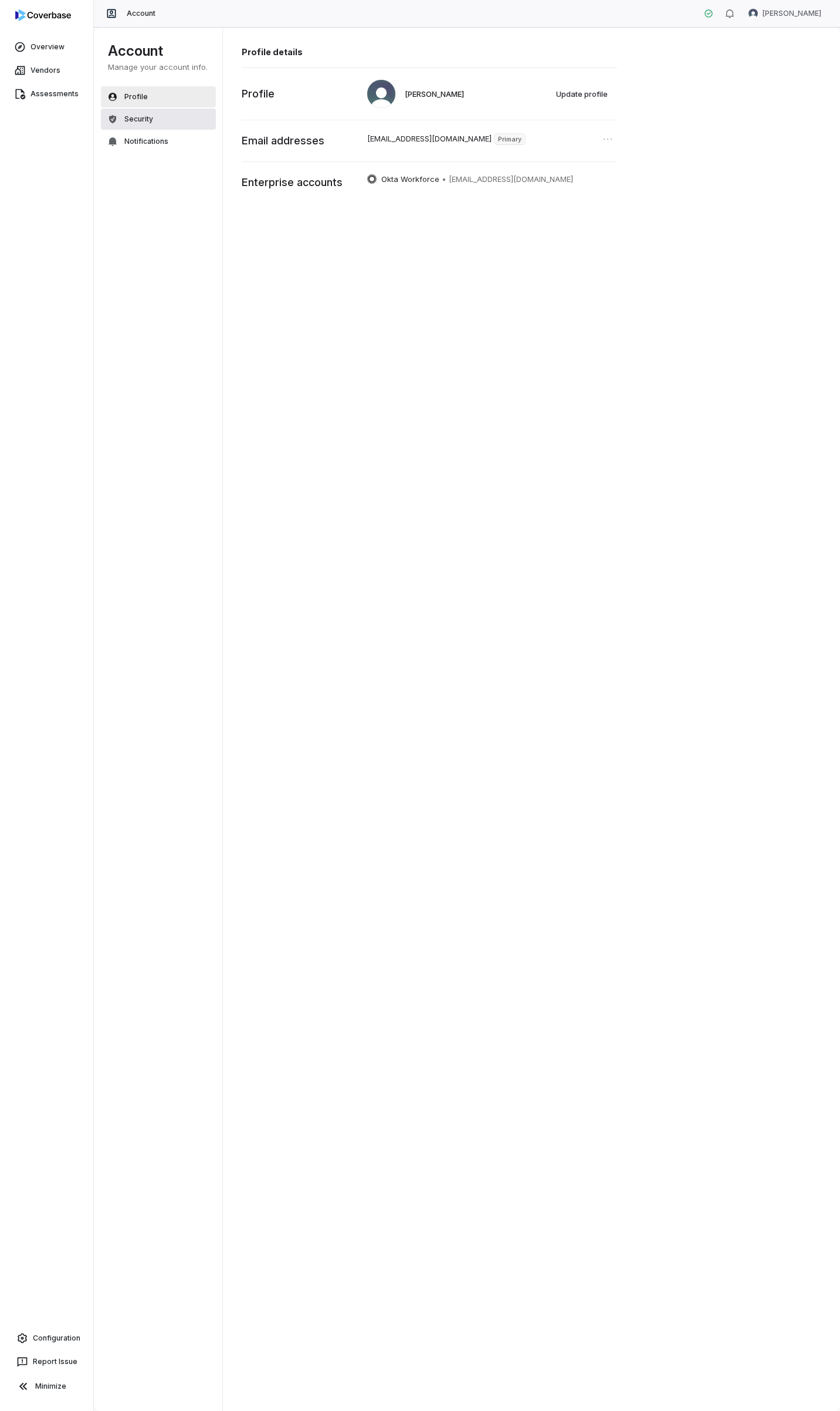
click at [125, 114] on span "Security" at bounding box center [138, 118] width 29 height 9
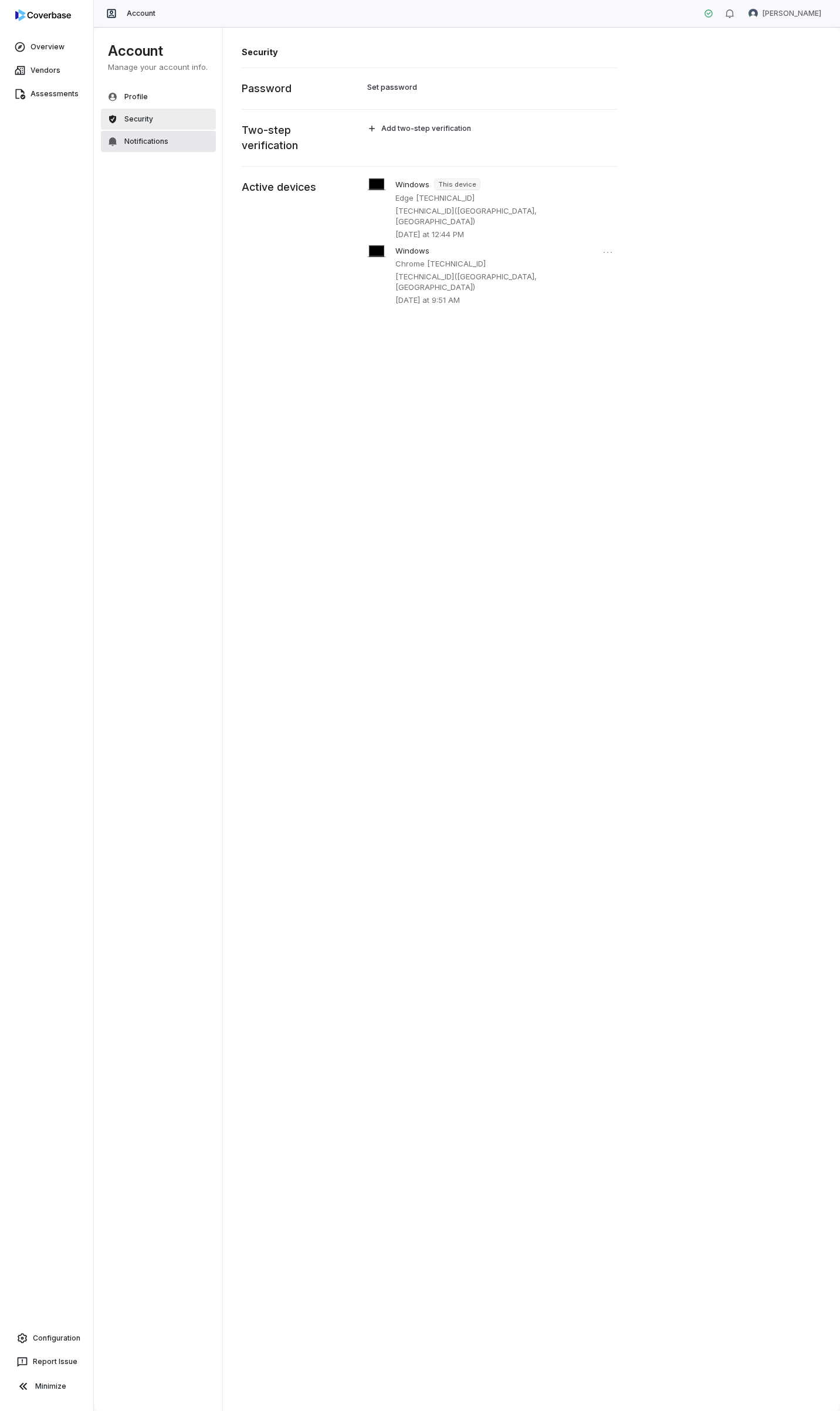
click at [134, 144] on span "Notifications" at bounding box center [146, 141] width 44 height 9
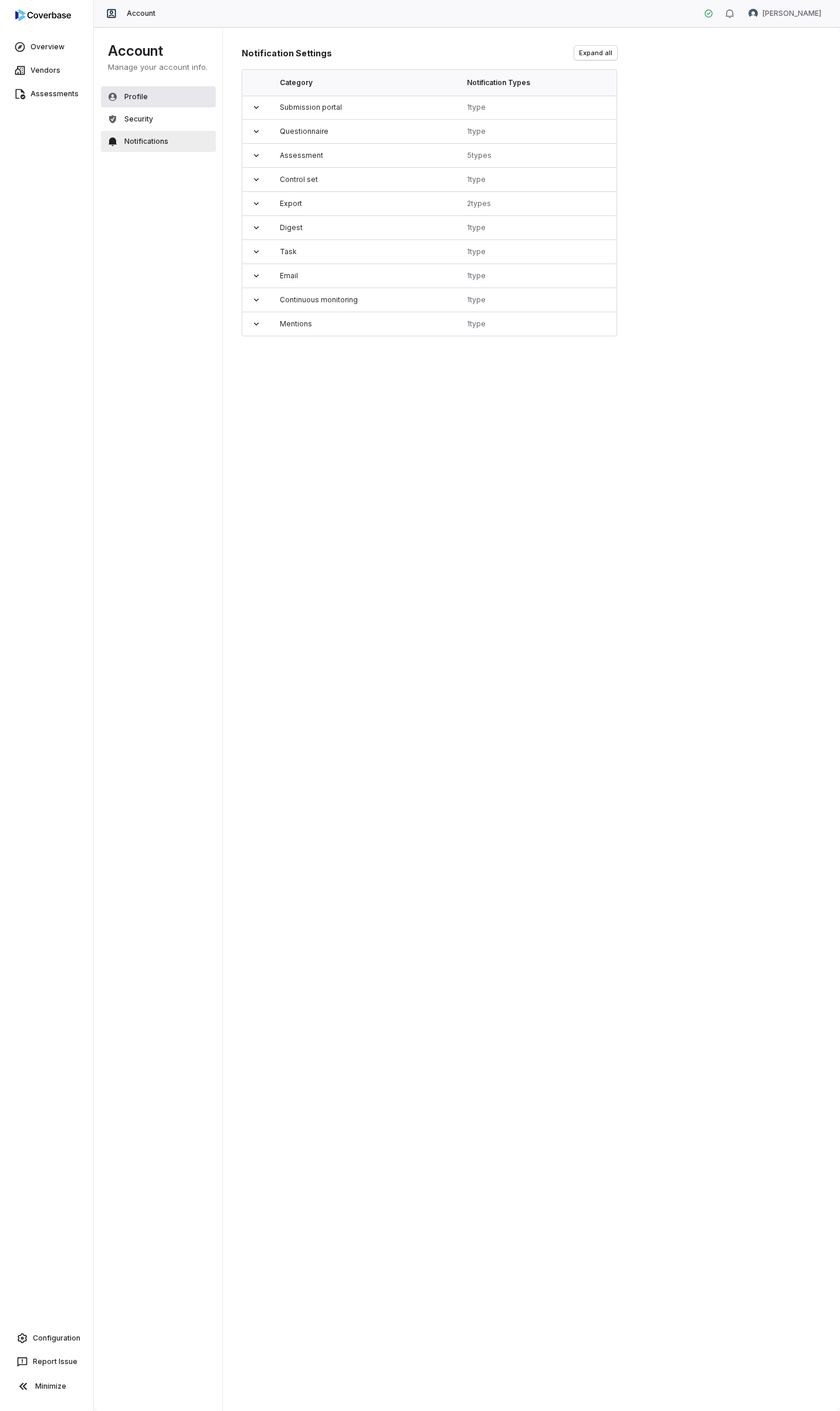
click at [142, 90] on button "Profile" at bounding box center [158, 97] width 115 height 21
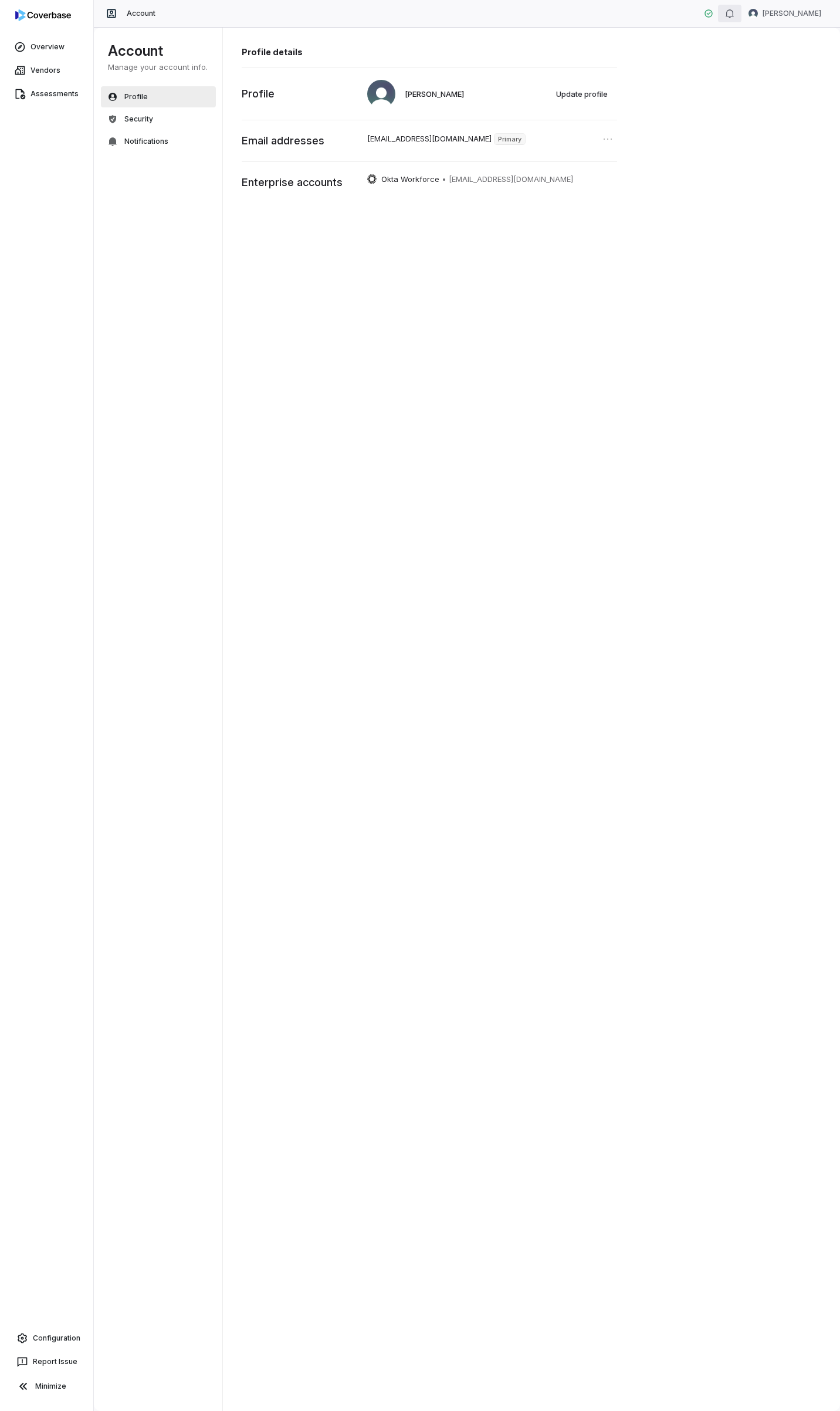
click at [735, 12] on icon "button" at bounding box center [729, 13] width 9 height 9
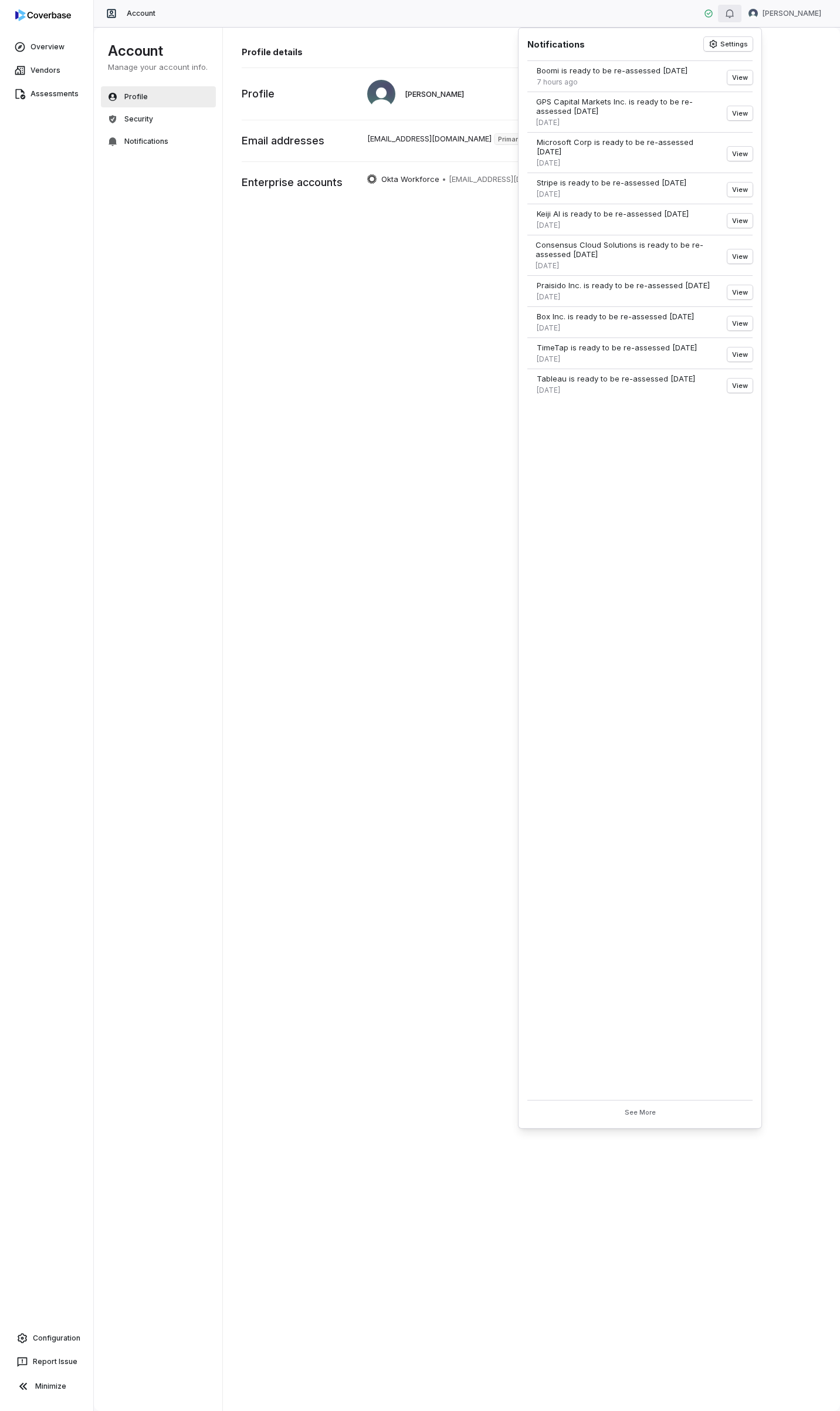
click at [735, 12] on icon "button" at bounding box center [729, 13] width 9 height 9
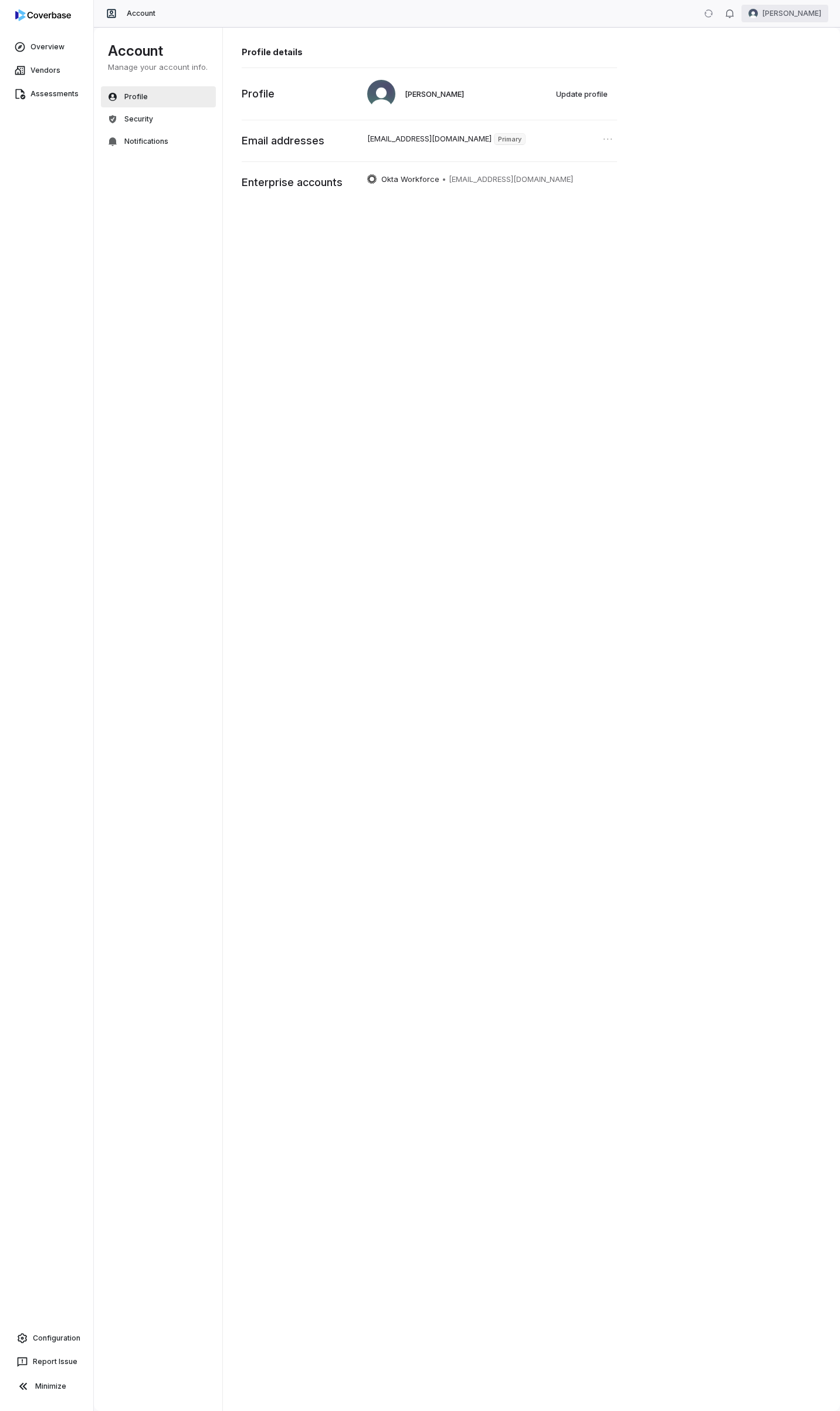
click at [786, 8] on html "Overview Vendors Assessments Configuration Report Issue Minimize Account [PERSO…" at bounding box center [420, 705] width 840 height 1411
click at [41, 48] on html "Overview Vendors Assessments Configuration Report Issue Minimize Account [PERSO…" at bounding box center [420, 705] width 840 height 1411
click at [41, 48] on link "Overview" at bounding box center [47, 47] width 88 height 21
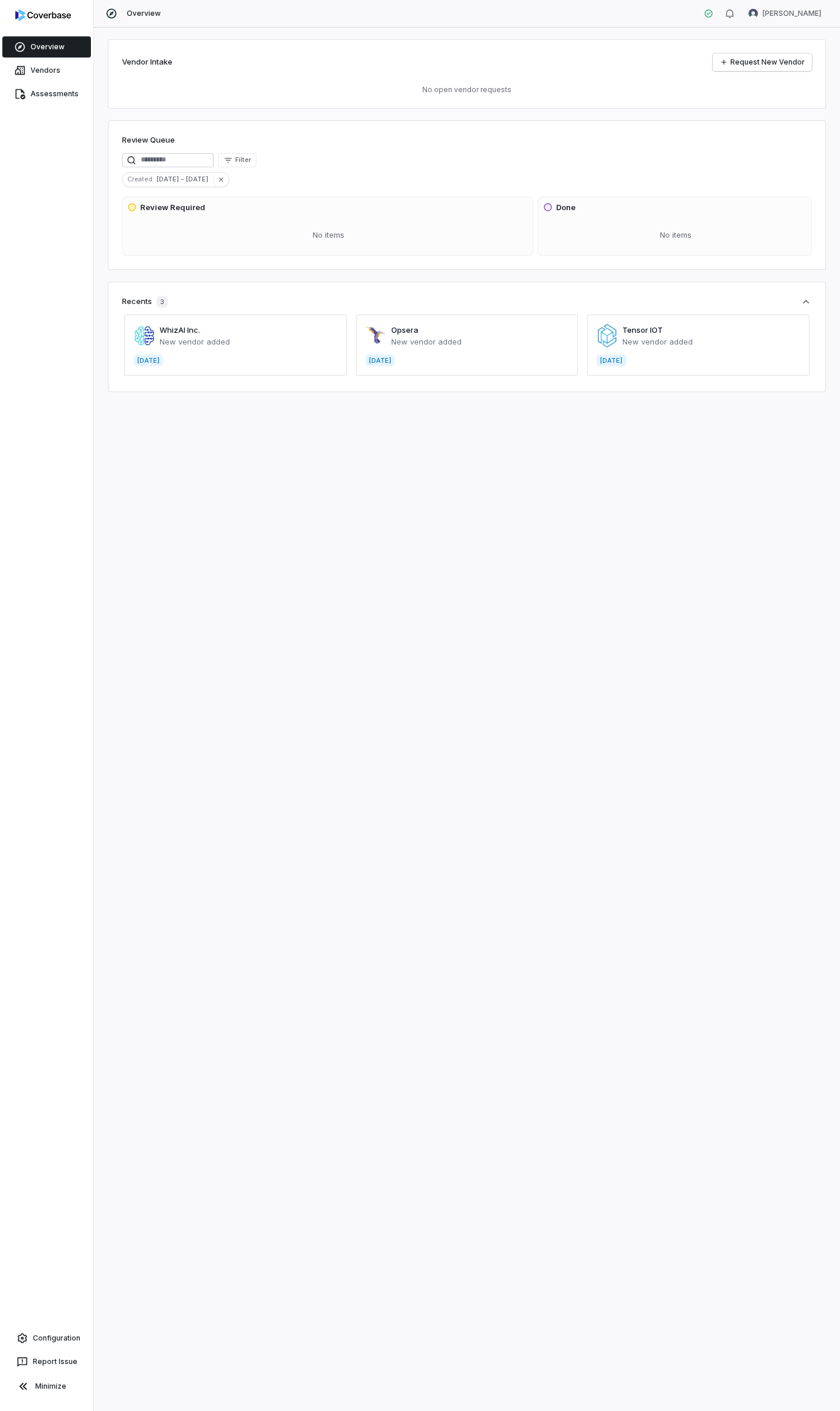
click at [39, 81] on div "Vendors" at bounding box center [47, 70] width 93 height 23
click at [37, 70] on link "Vendors" at bounding box center [47, 70] width 88 height 21
click at [37, 89] on link "Assessments" at bounding box center [47, 93] width 88 height 21
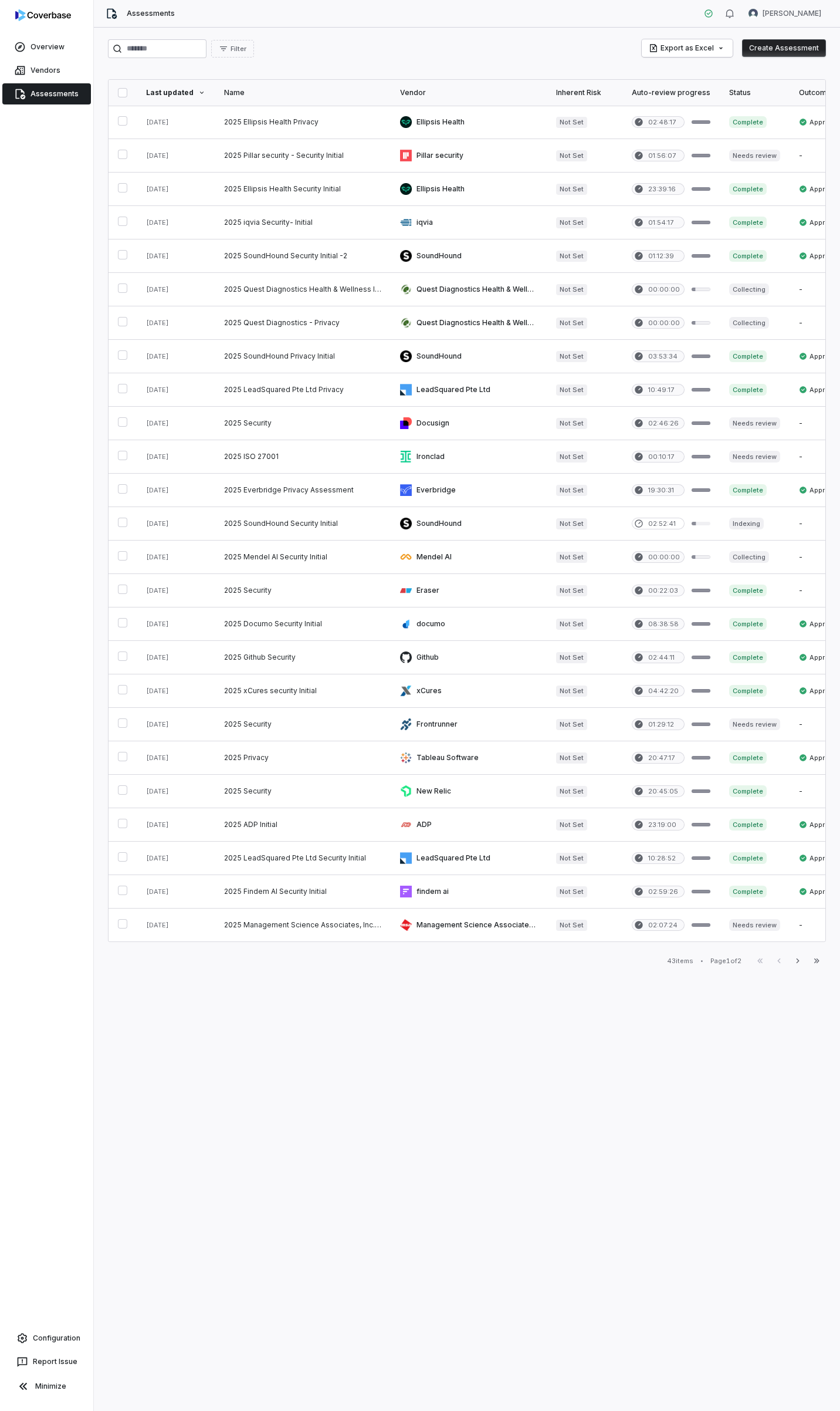
click at [798, 44] on button "Create Assessment" at bounding box center [784, 47] width 84 height 17
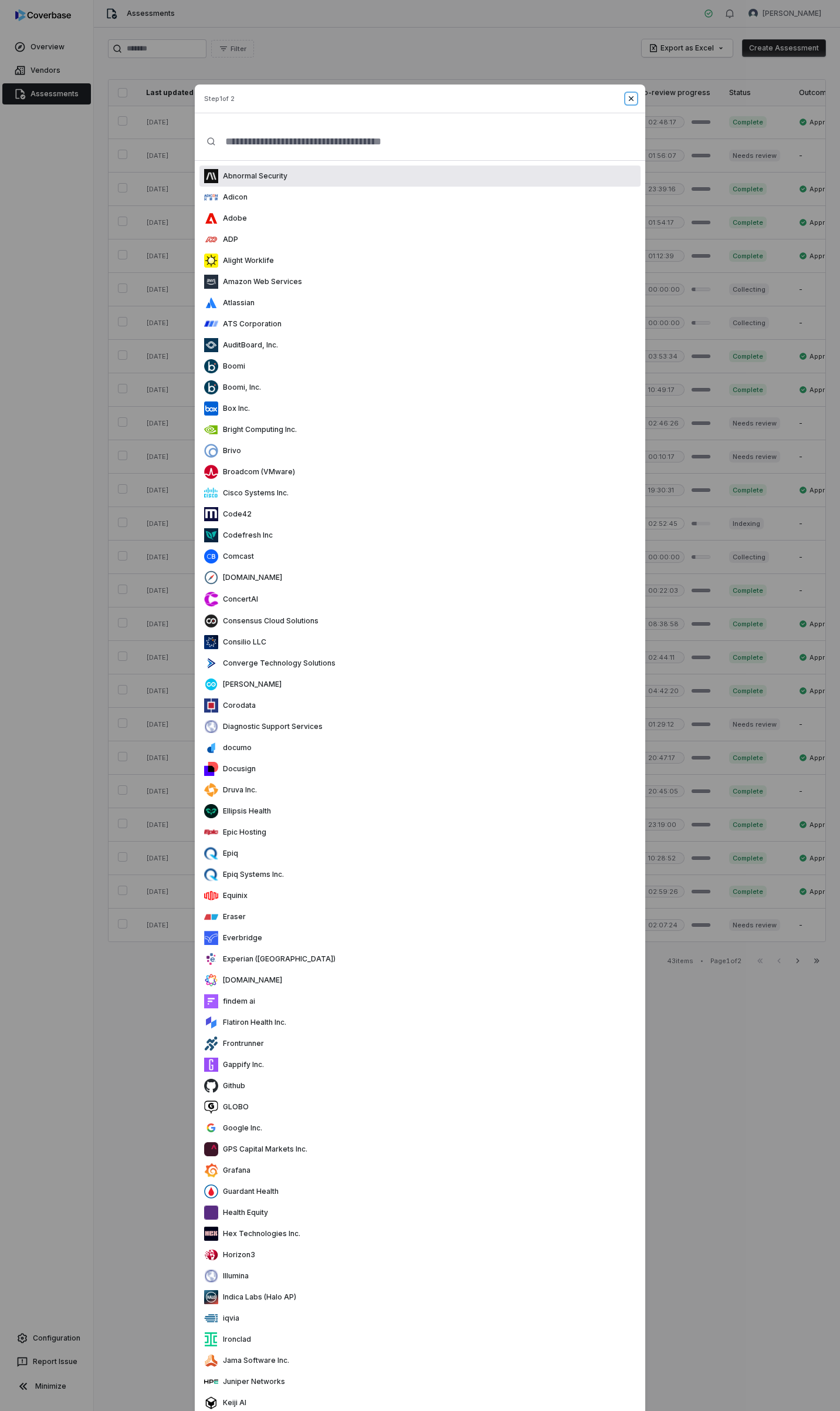
click at [629, 97] on icon "button" at bounding box center [632, 99] width 5 height 5
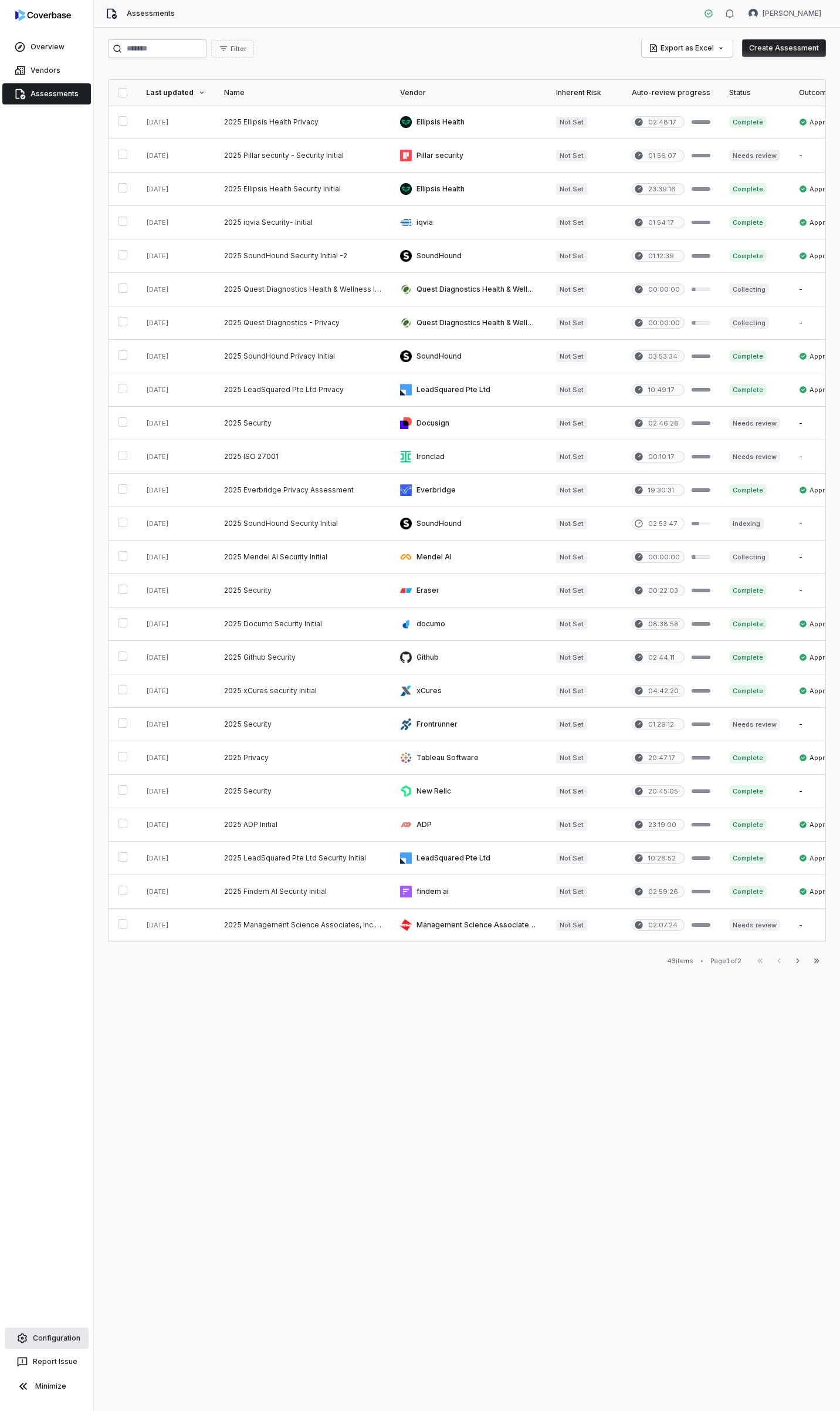
click at [67, 1342] on link "Configuration" at bounding box center [47, 1337] width 84 height 21
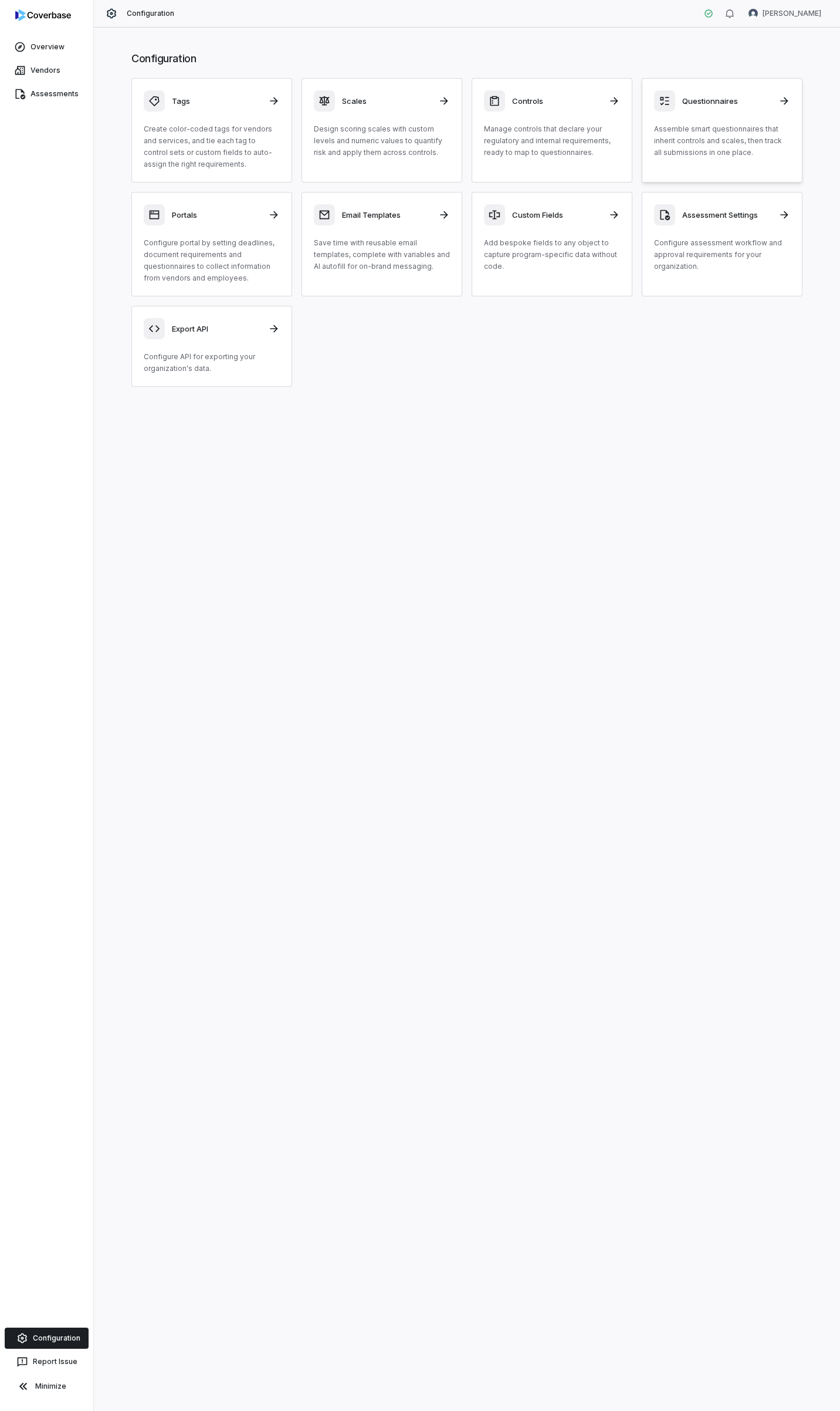
click at [713, 109] on div "Questionnaires" at bounding box center [723, 101] width 137 height 21
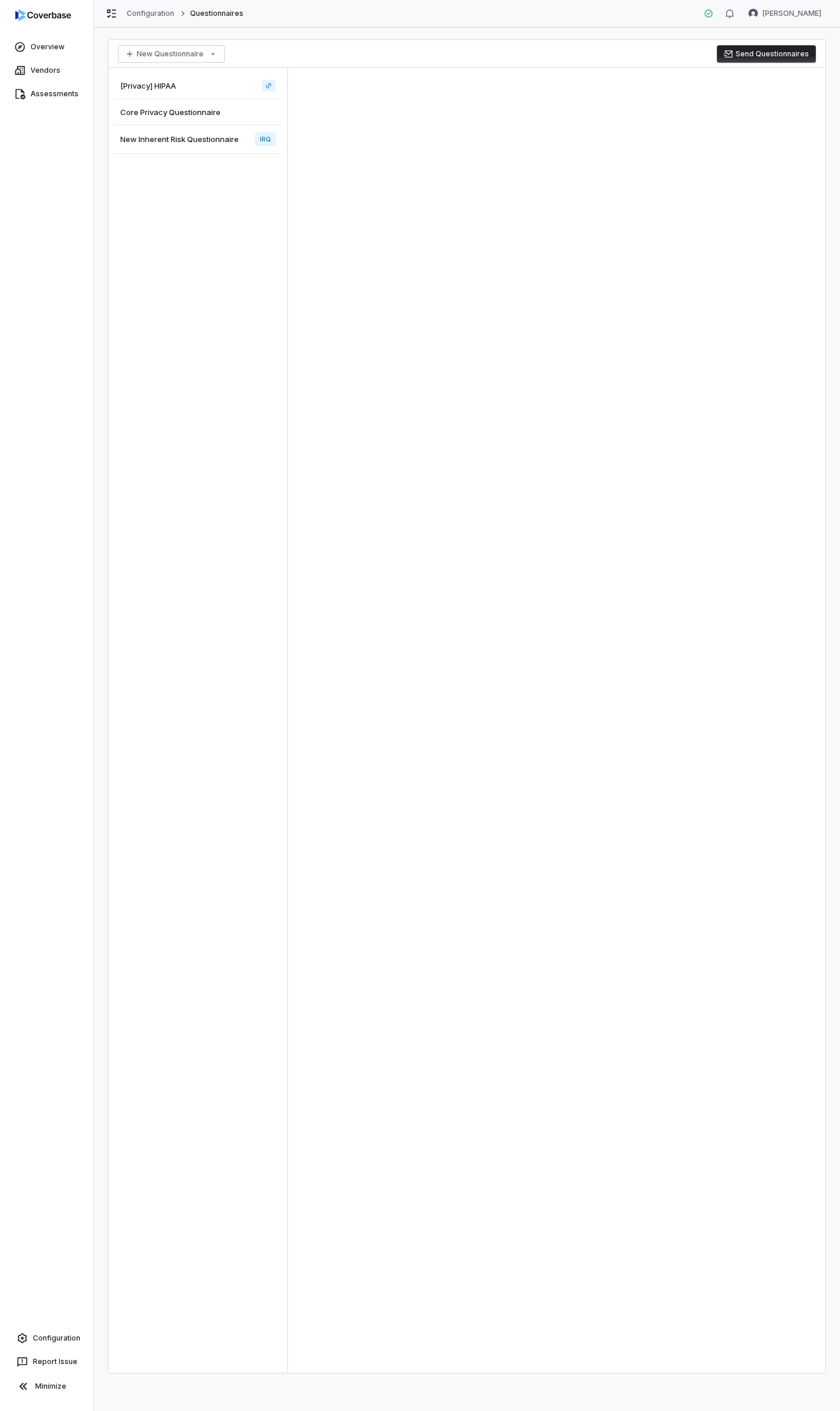
click at [161, 143] on span "New Inherent Risk Questionnaire" at bounding box center [180, 139] width 118 height 11
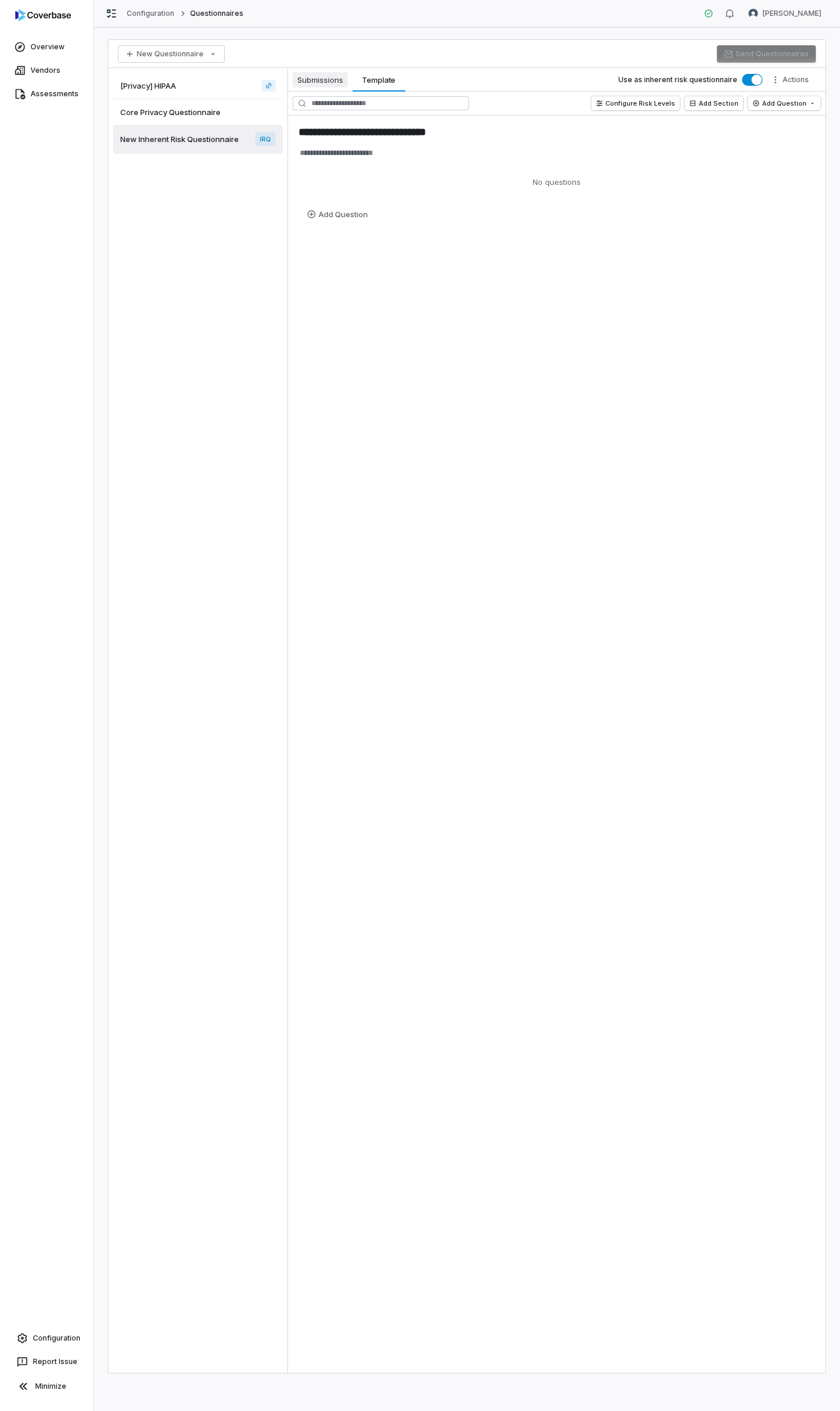
click at [309, 80] on span "Submissions" at bounding box center [321, 80] width 55 height 15
click at [377, 76] on span "Template" at bounding box center [379, 80] width 43 height 15
click at [183, 117] on span "Core Privacy Questionnaire" at bounding box center [171, 112] width 101 height 11
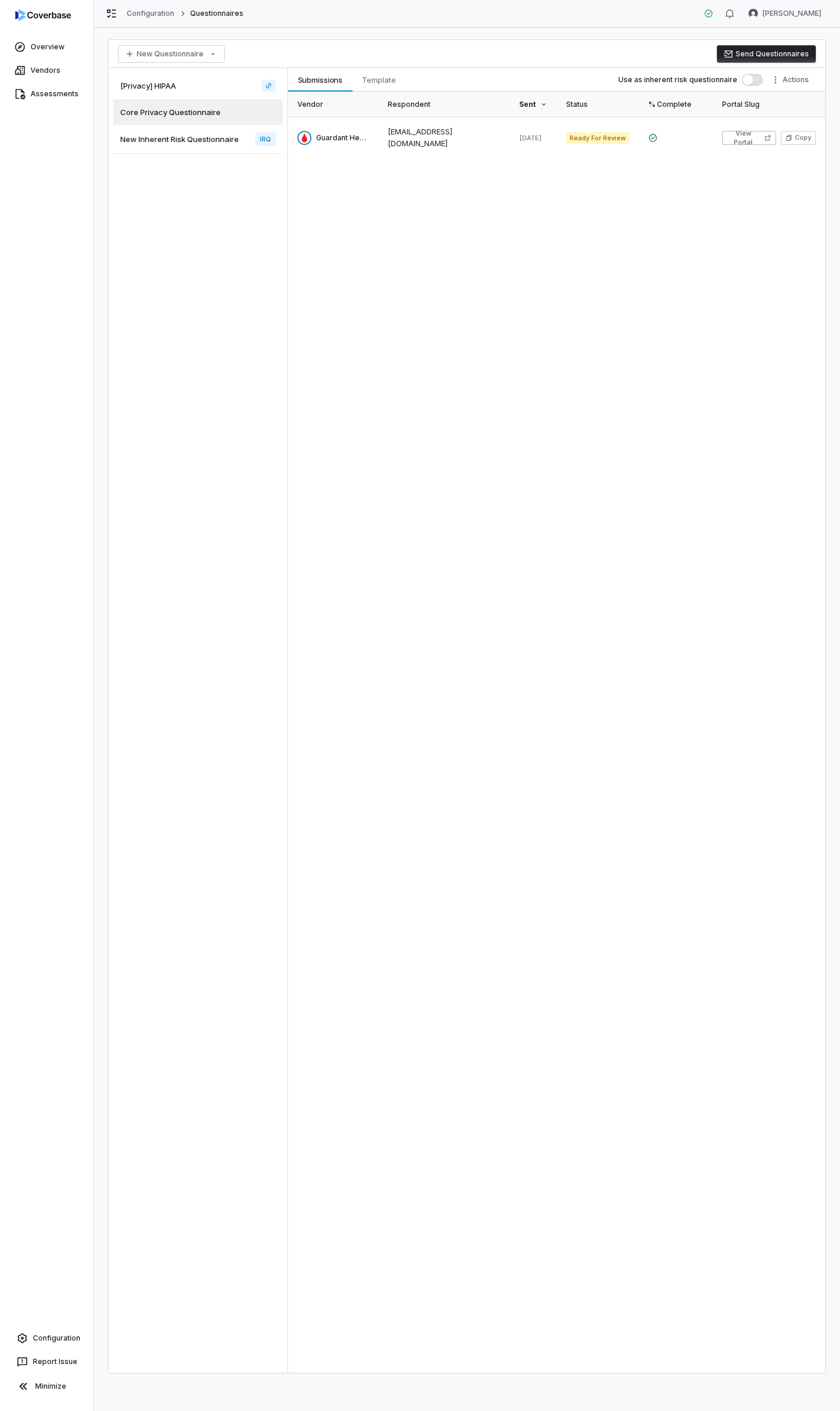
click at [170, 91] on span "[Privacy] HIPAA" at bounding box center [148, 86] width 56 height 11
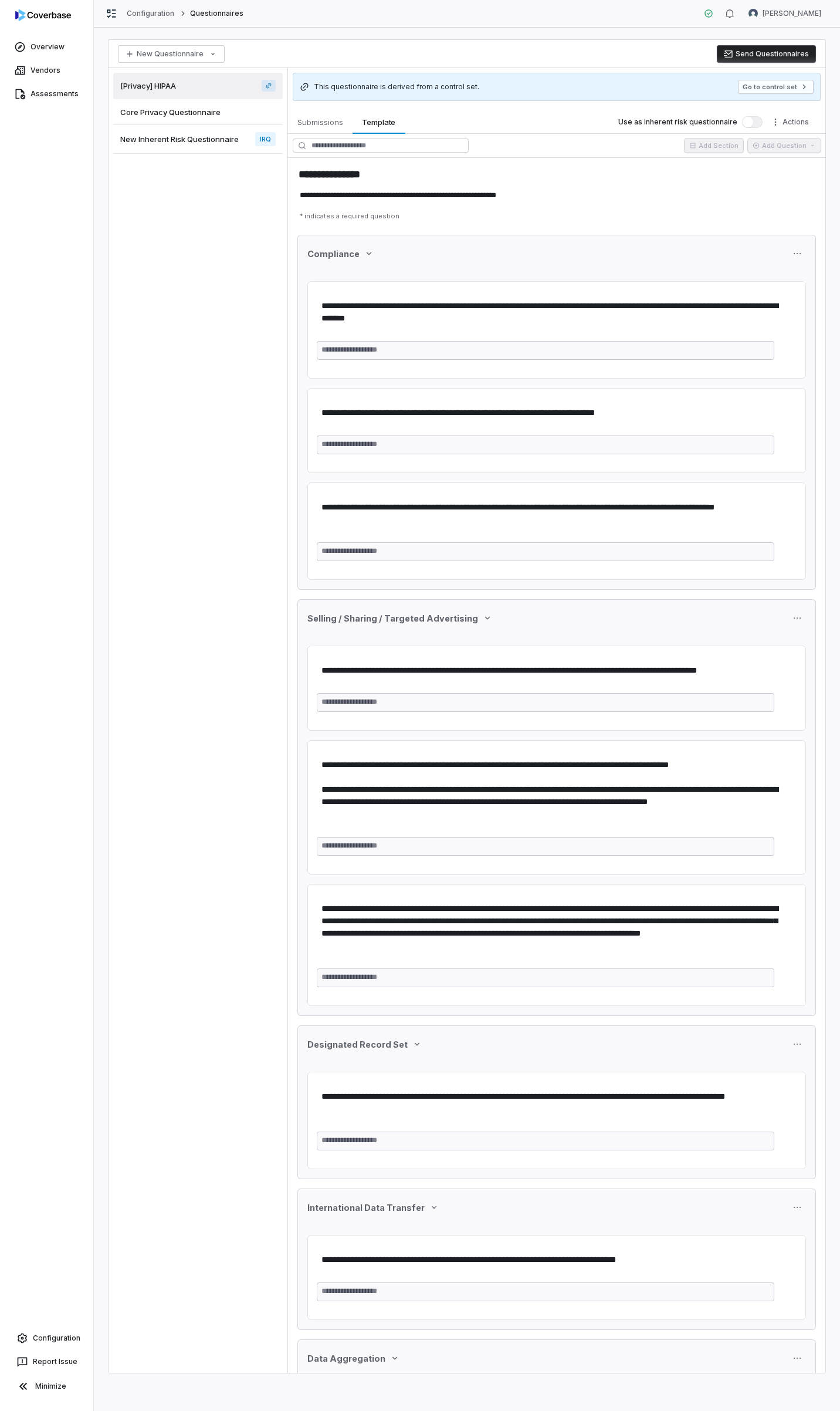
click at [167, 112] on span "Core Privacy Questionnaire" at bounding box center [171, 112] width 101 height 11
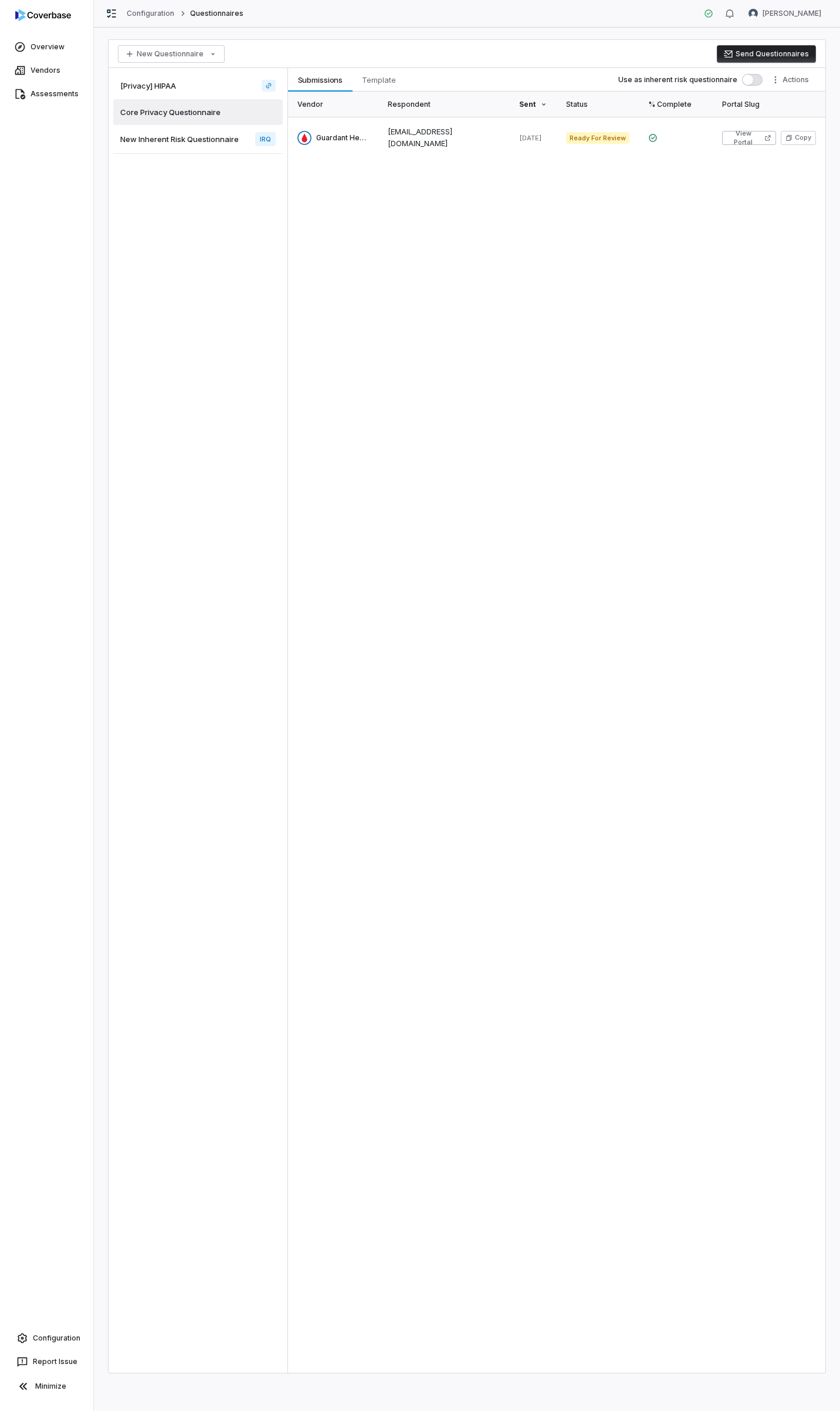
click at [167, 139] on span "New Inherent Risk Questionnaire" at bounding box center [180, 139] width 118 height 11
type textarea "*"
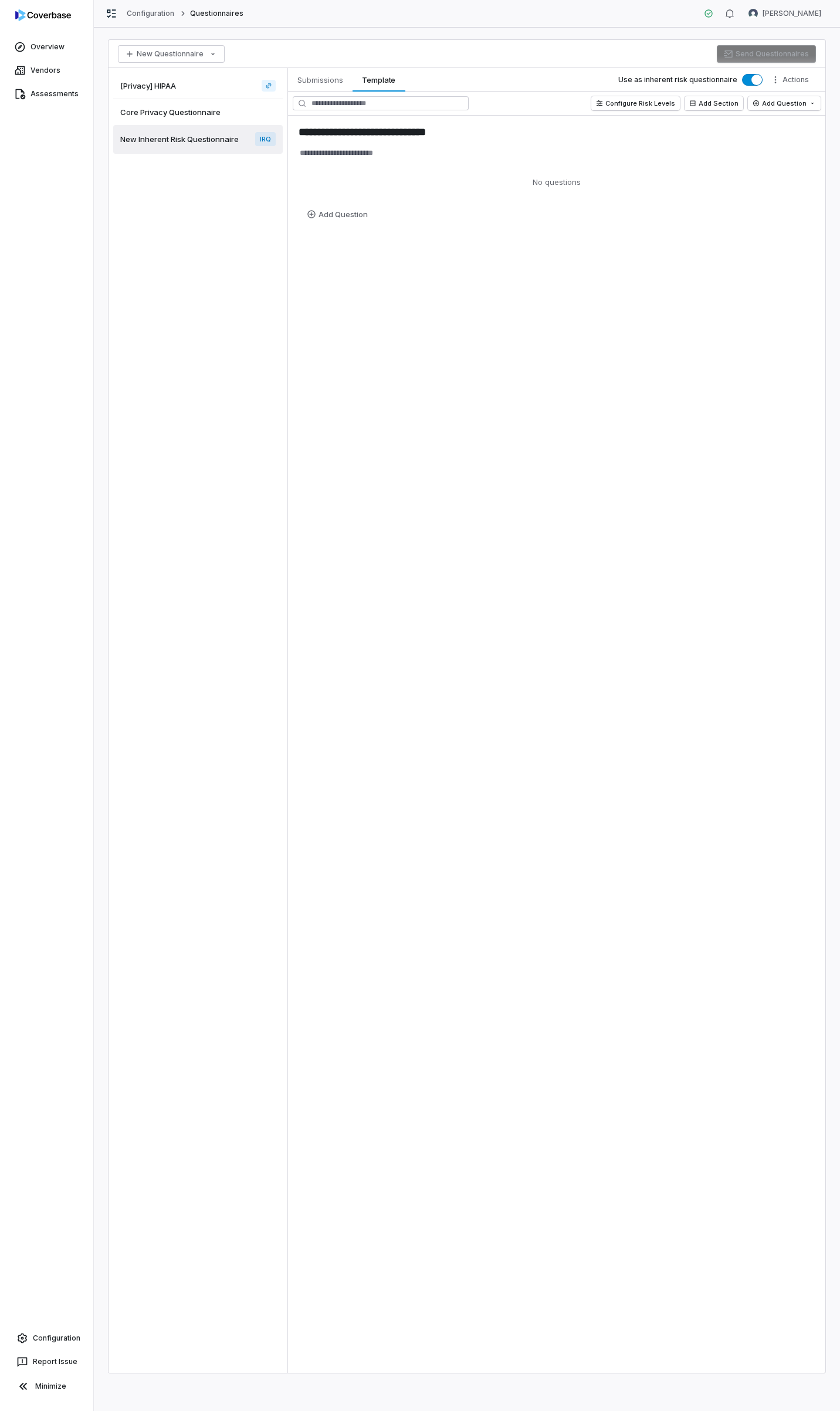
click at [184, 253] on div "[Privacy] HIPAA Core Privacy Questionnaire New Inherent Risk Questionnaire IRQ" at bounding box center [197, 720] width 179 height 1304
click at [52, 42] on link "Overview" at bounding box center [47, 47] width 88 height 21
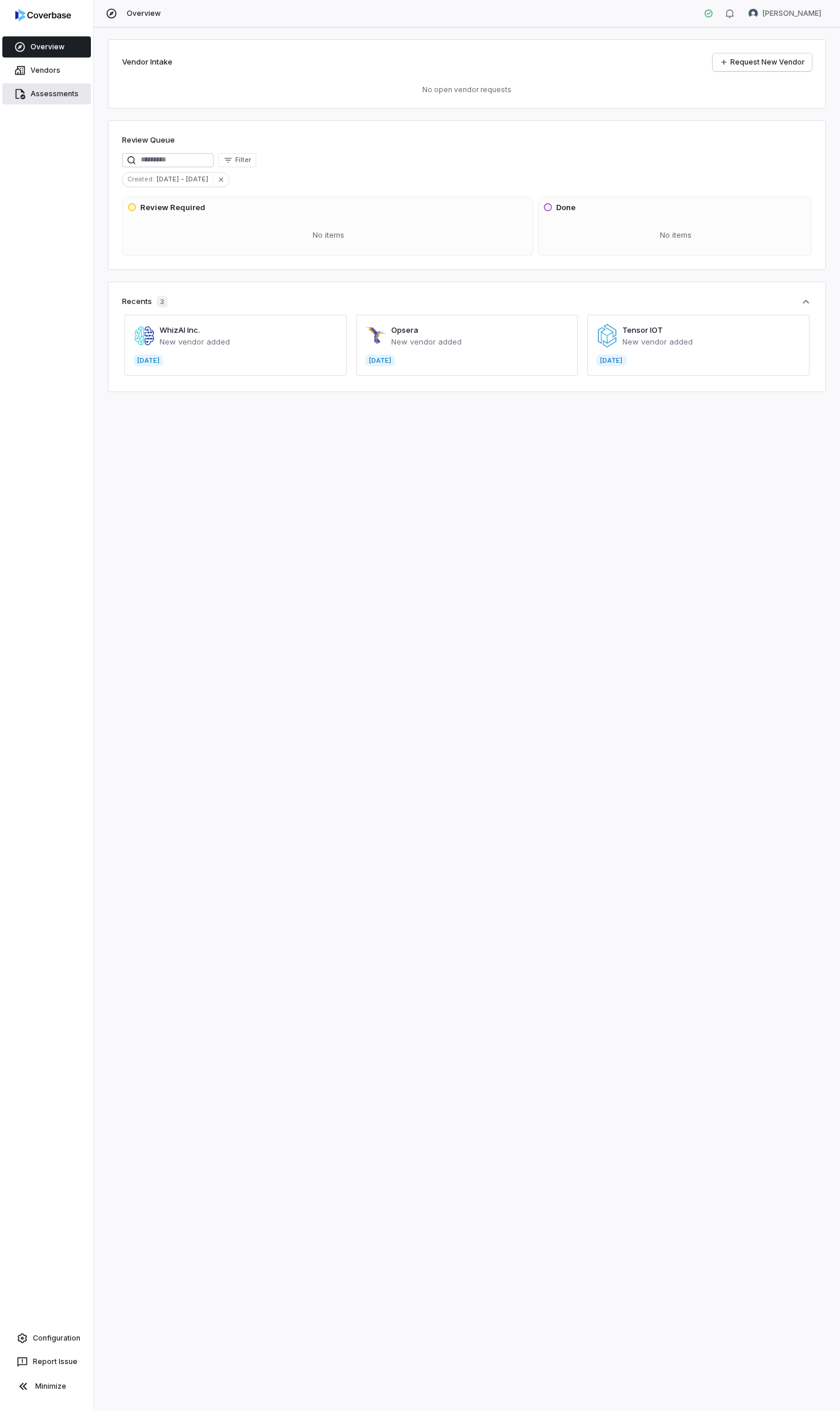
click at [56, 92] on link "Assessments" at bounding box center [47, 93] width 88 height 21
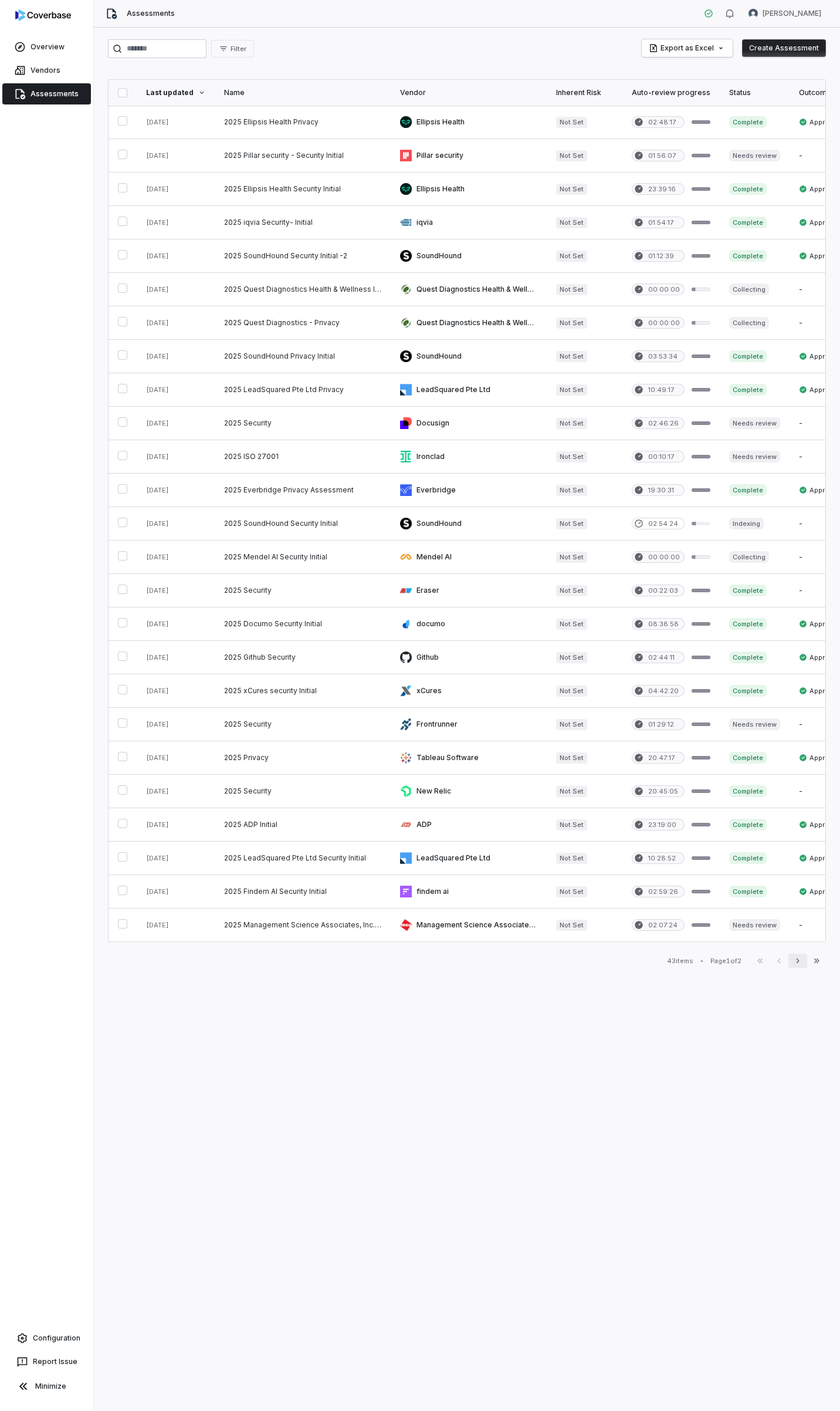
click at [798, 966] on icon "button" at bounding box center [798, 960] width 9 height 9
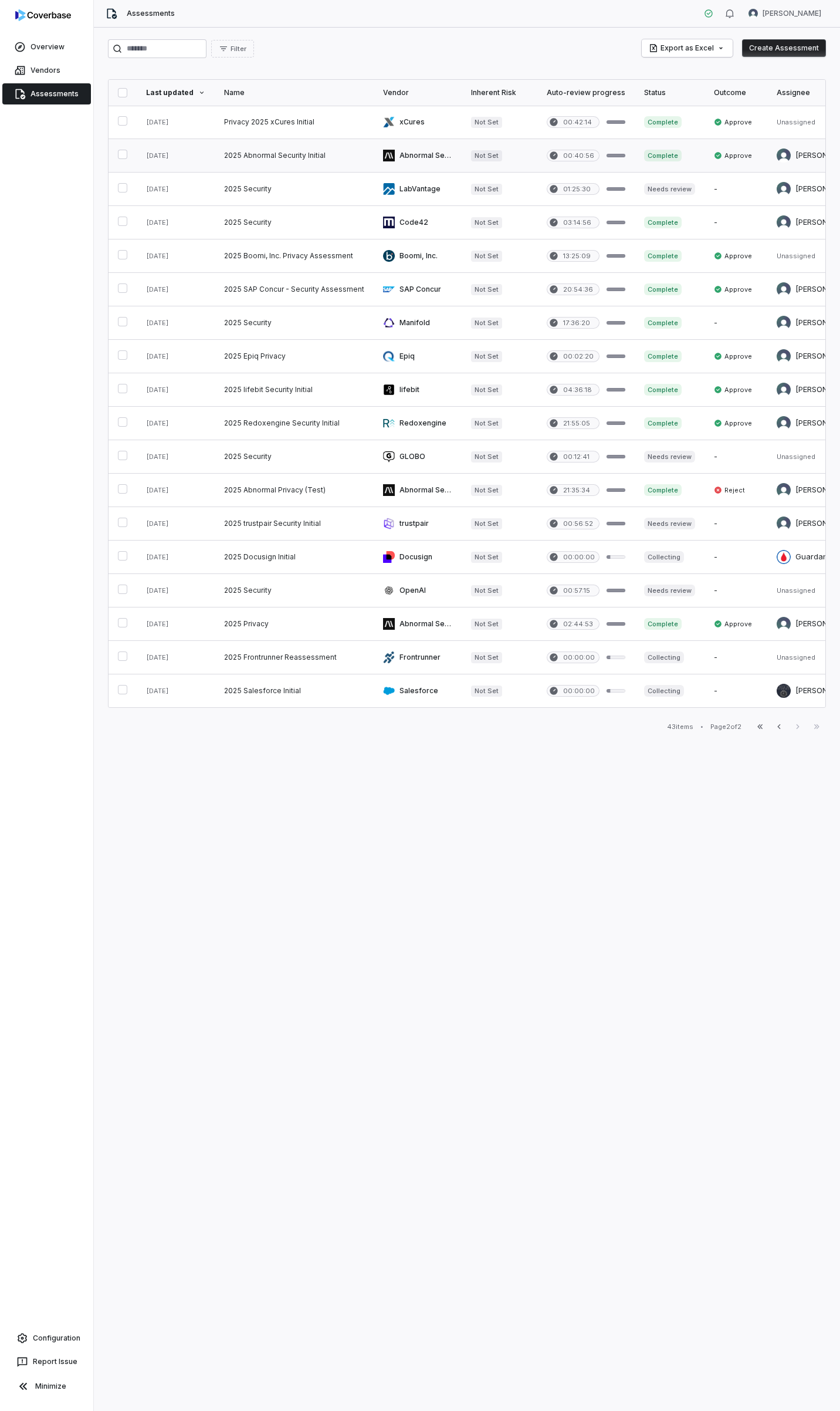
click at [235, 156] on link at bounding box center [294, 155] width 159 height 32
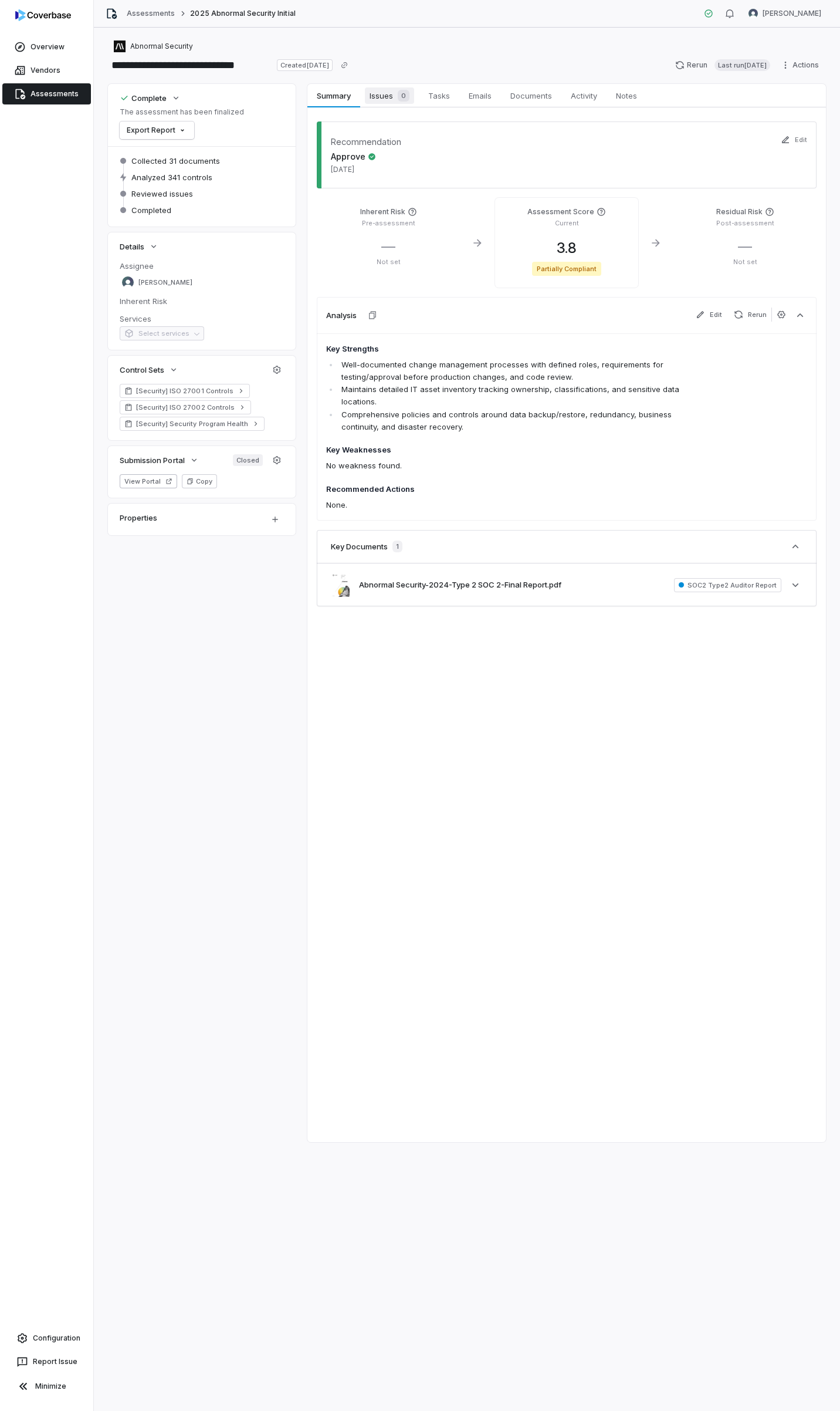
click at [380, 101] on span "Issues 0" at bounding box center [389, 96] width 49 height 17
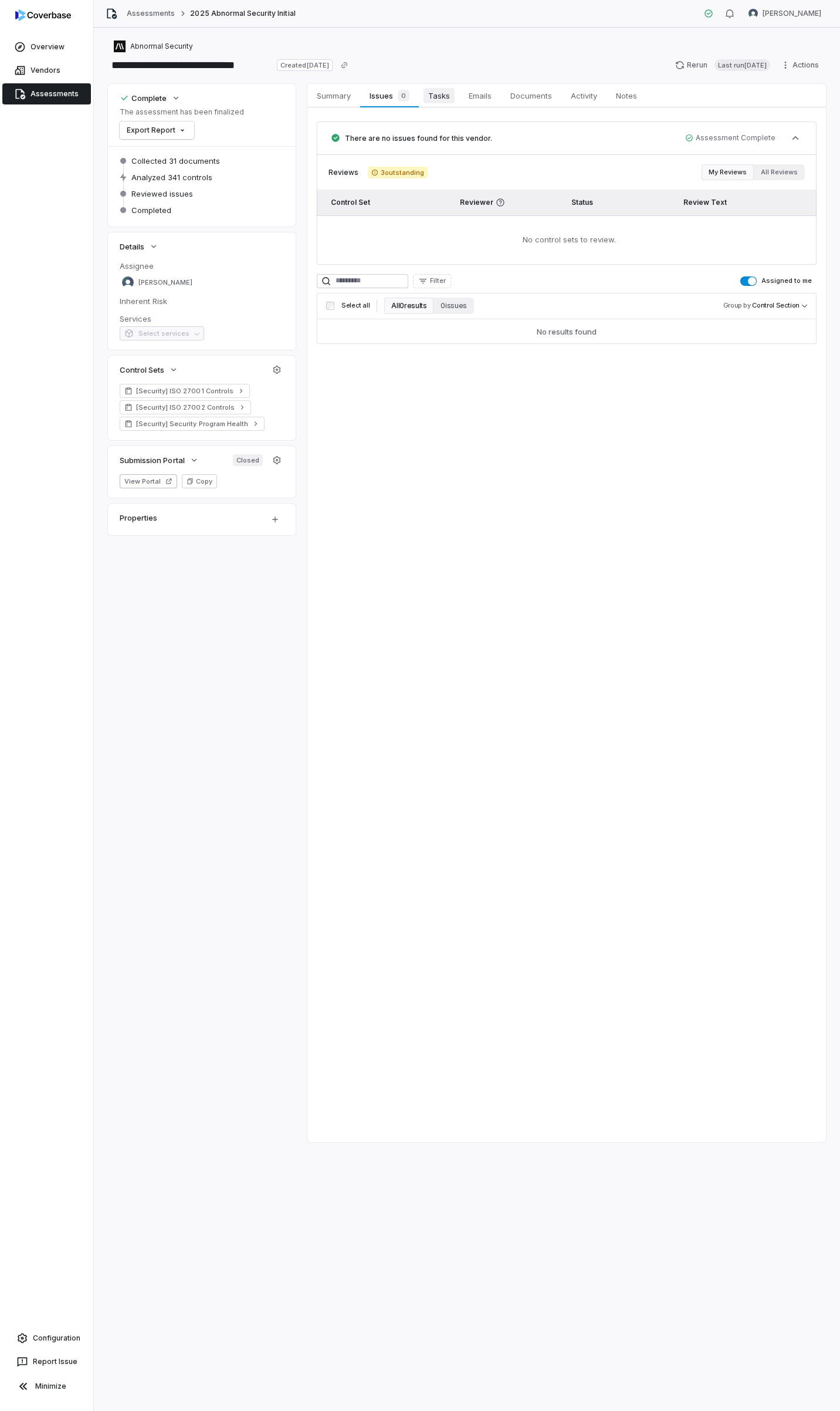
click at [436, 97] on span "Tasks" at bounding box center [439, 96] width 31 height 15
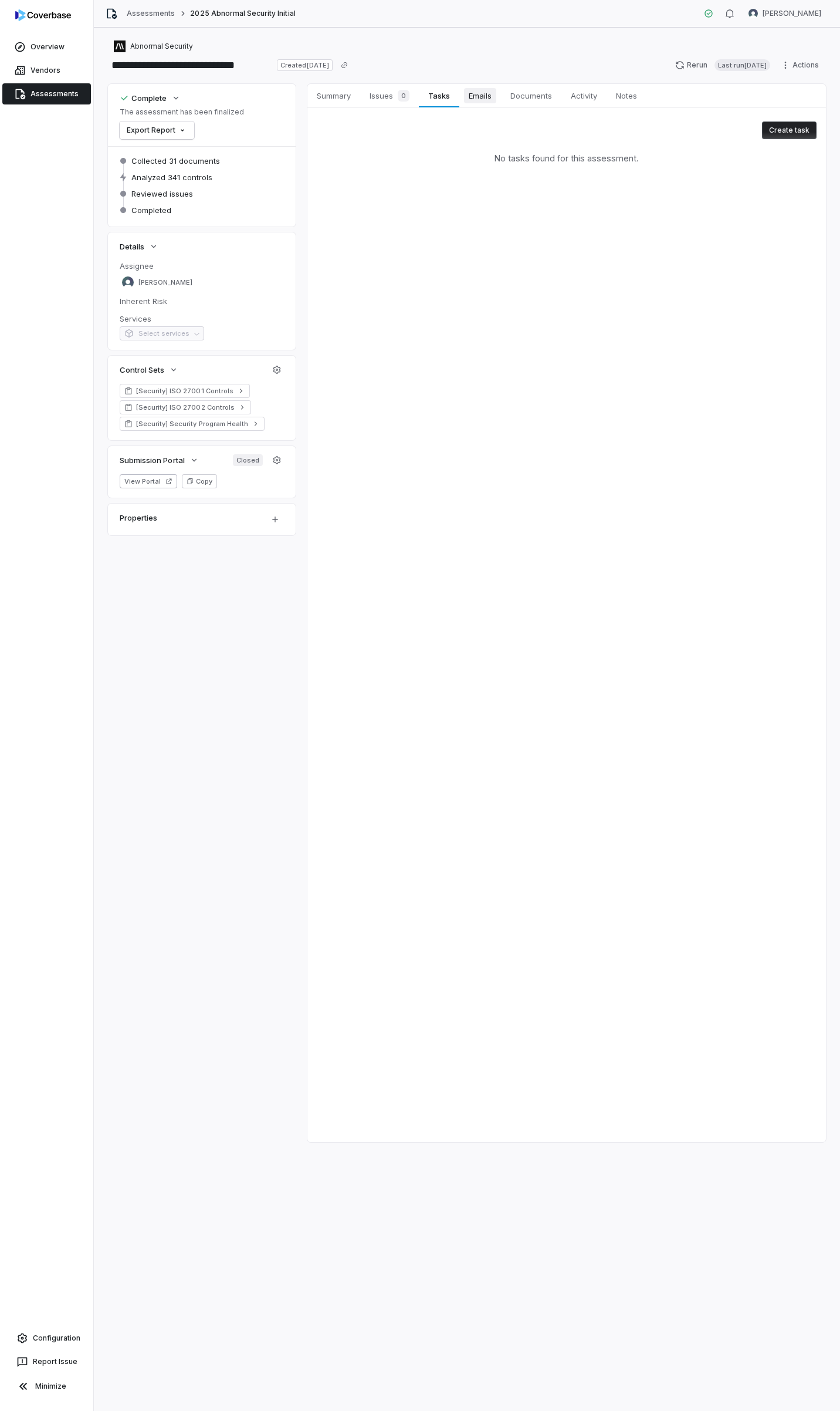
click at [474, 97] on span "Emails" at bounding box center [480, 96] width 32 height 15
click at [524, 101] on span "Documents" at bounding box center [531, 96] width 51 height 15
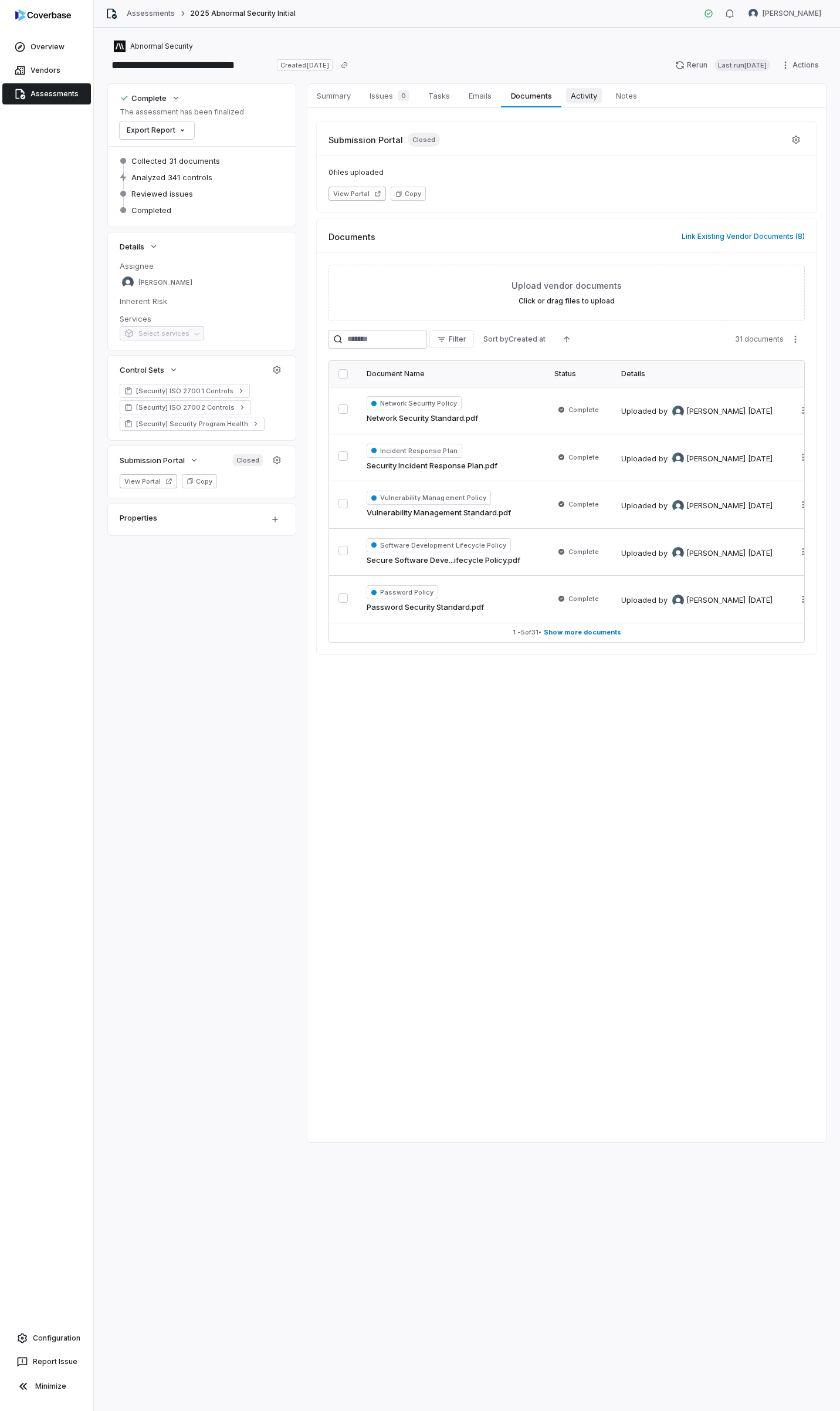
click at [580, 98] on span "Activity" at bounding box center [584, 96] width 36 height 15
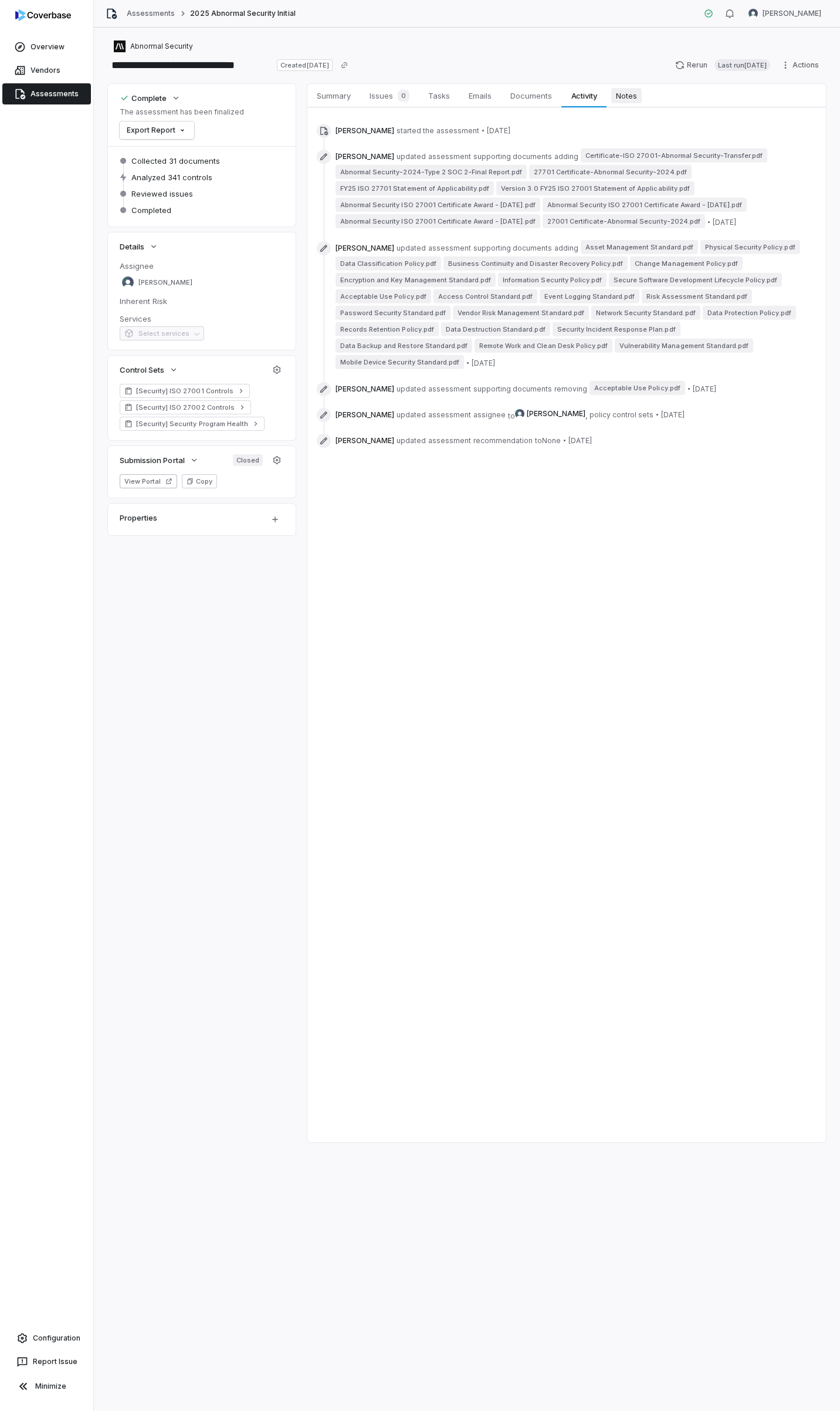
click at [639, 95] on span "Notes" at bounding box center [626, 96] width 31 height 15
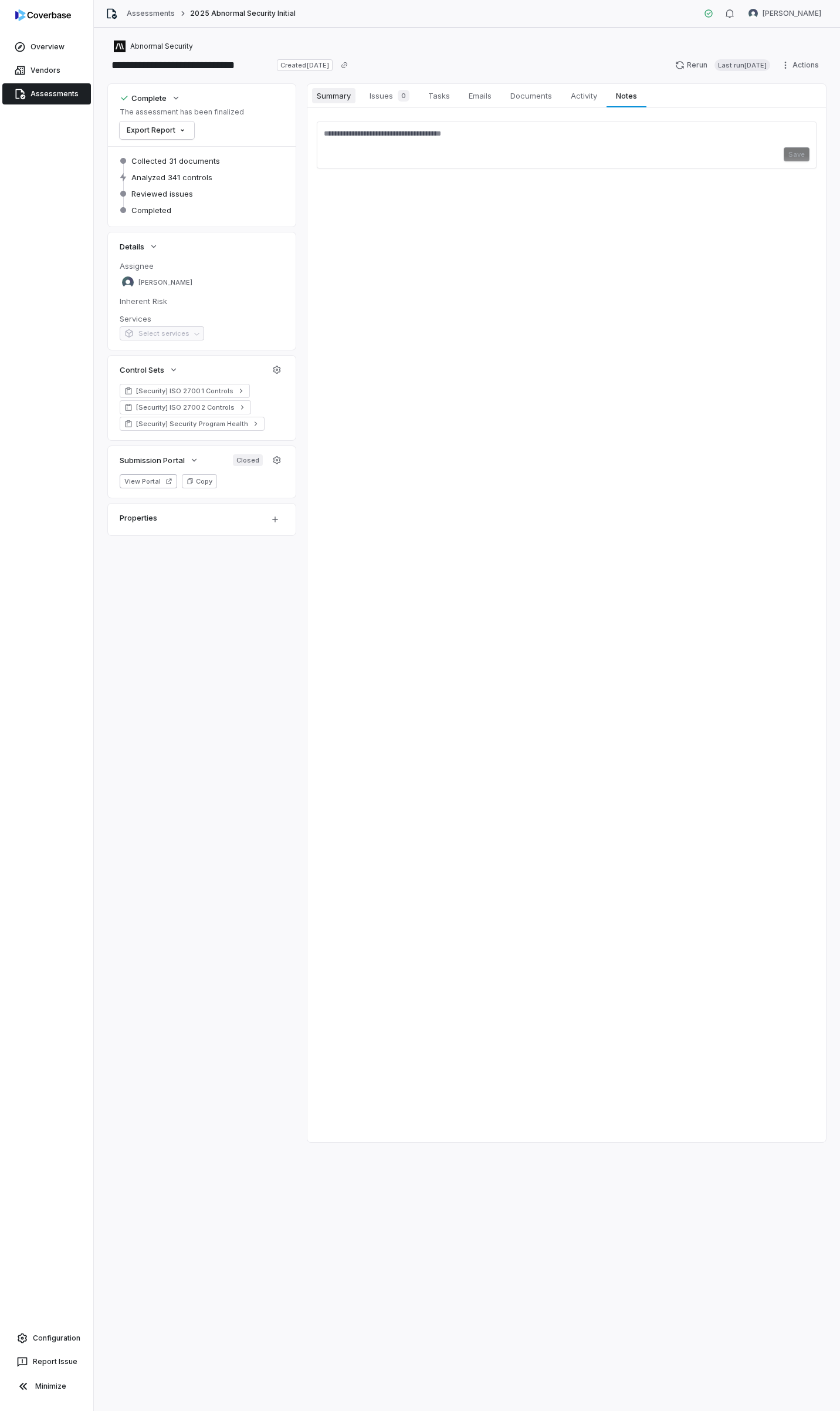
click at [328, 92] on span "Summary" at bounding box center [334, 96] width 43 height 15
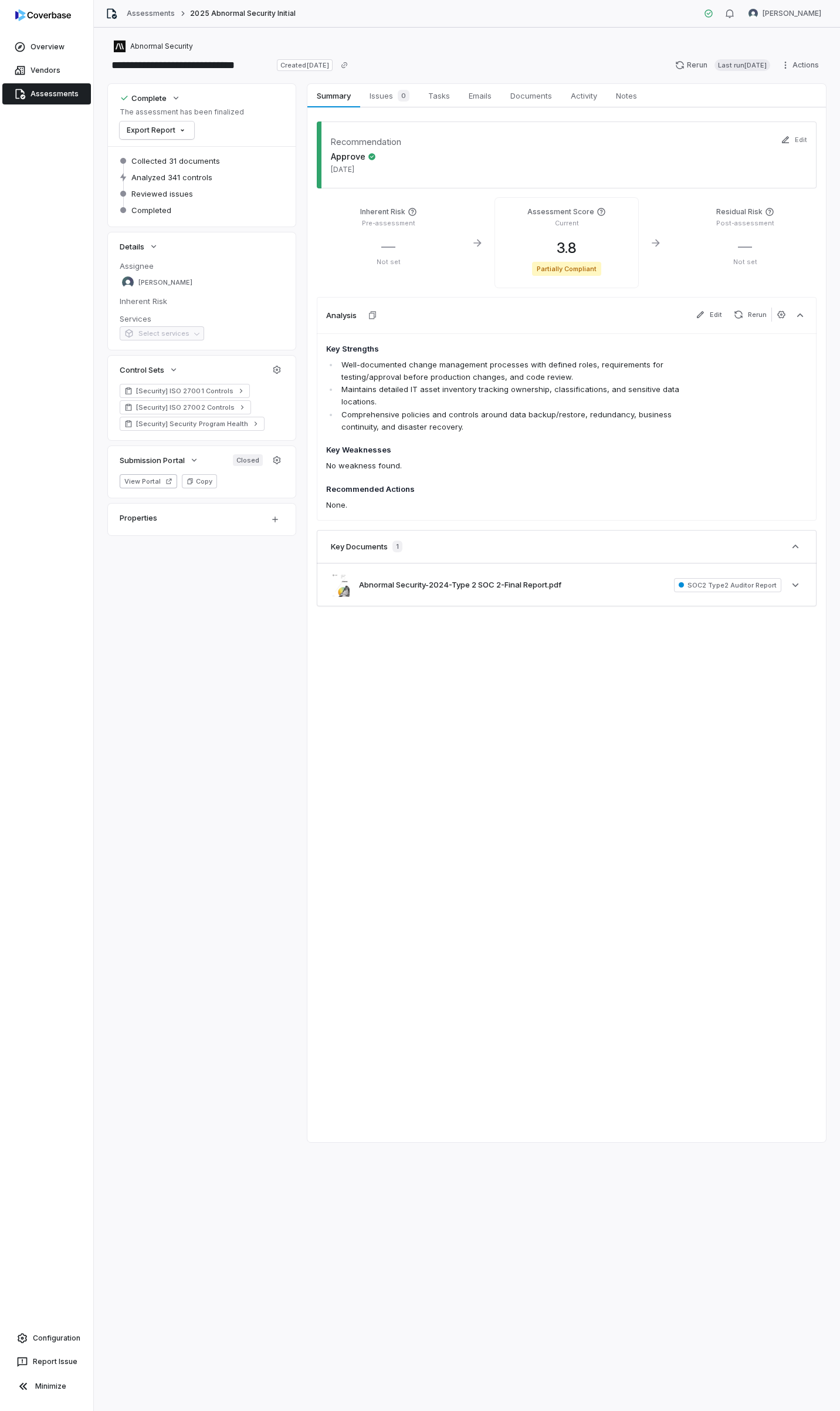
click at [574, 42] on div "Abnormal Security" at bounding box center [467, 46] width 718 height 14
click at [172, 127] on html "**********" at bounding box center [420, 705] width 840 height 1411
click at [175, 154] on div "Export as PDF" at bounding box center [165, 156] width 82 height 19
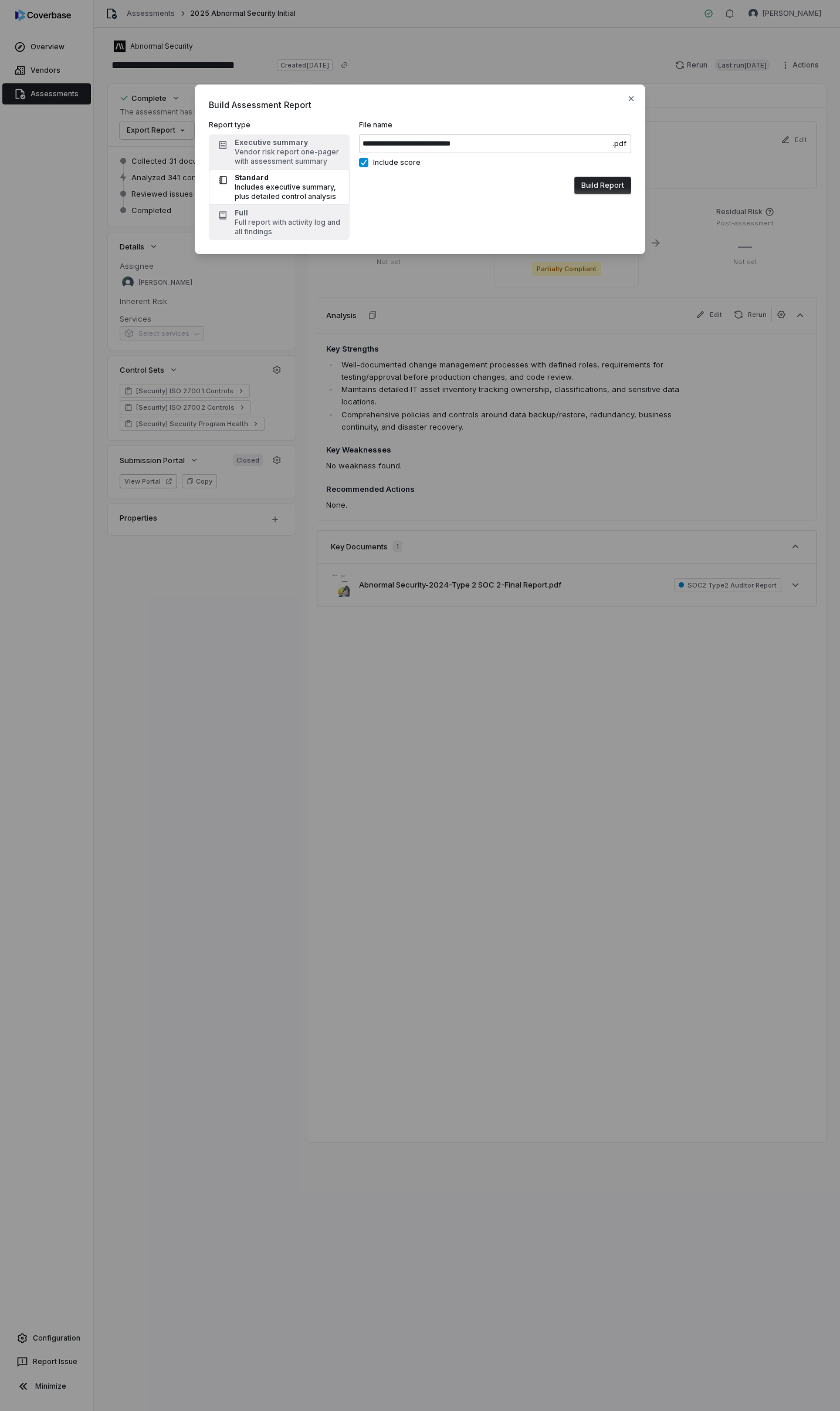
click at [598, 186] on button "Build Report" at bounding box center [603, 185] width 57 height 17
